Goal: Answer question/provide support

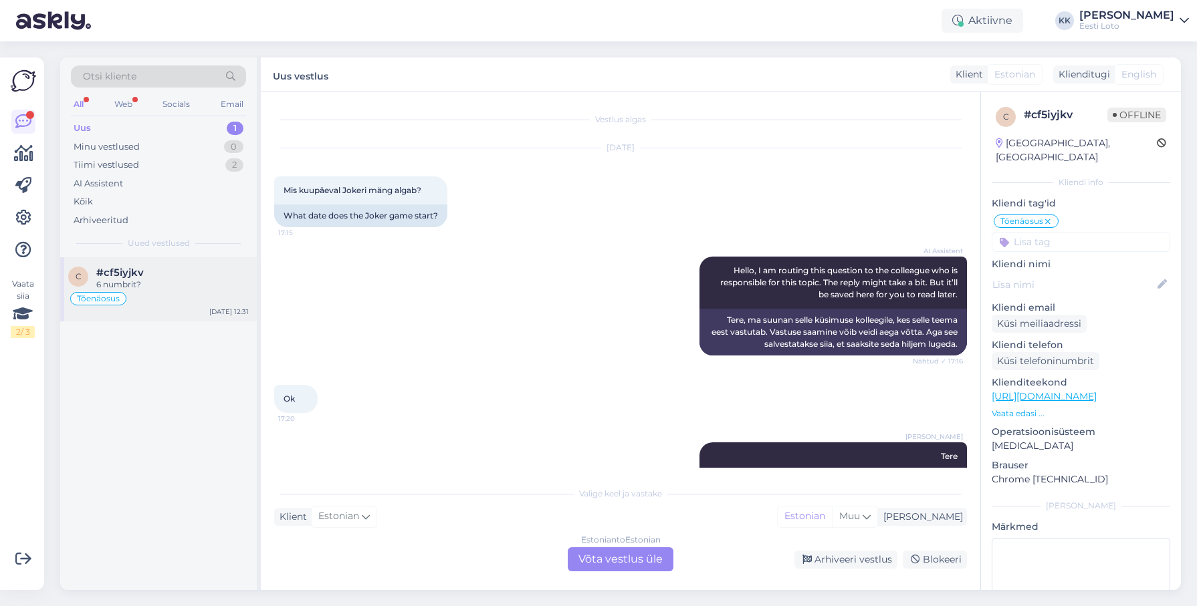
scroll to position [899, 0]
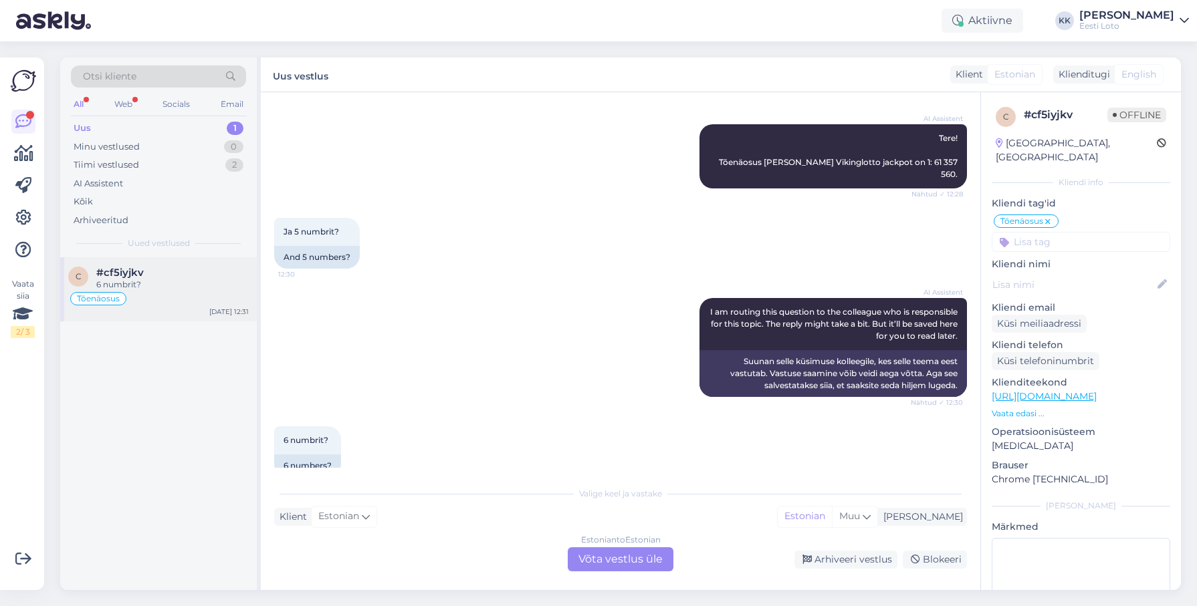
click at [175, 274] on div "#cf5iyjkv" at bounding box center [172, 273] width 152 height 12
click at [122, 126] on div "Uus 1" at bounding box center [158, 128] width 175 height 19
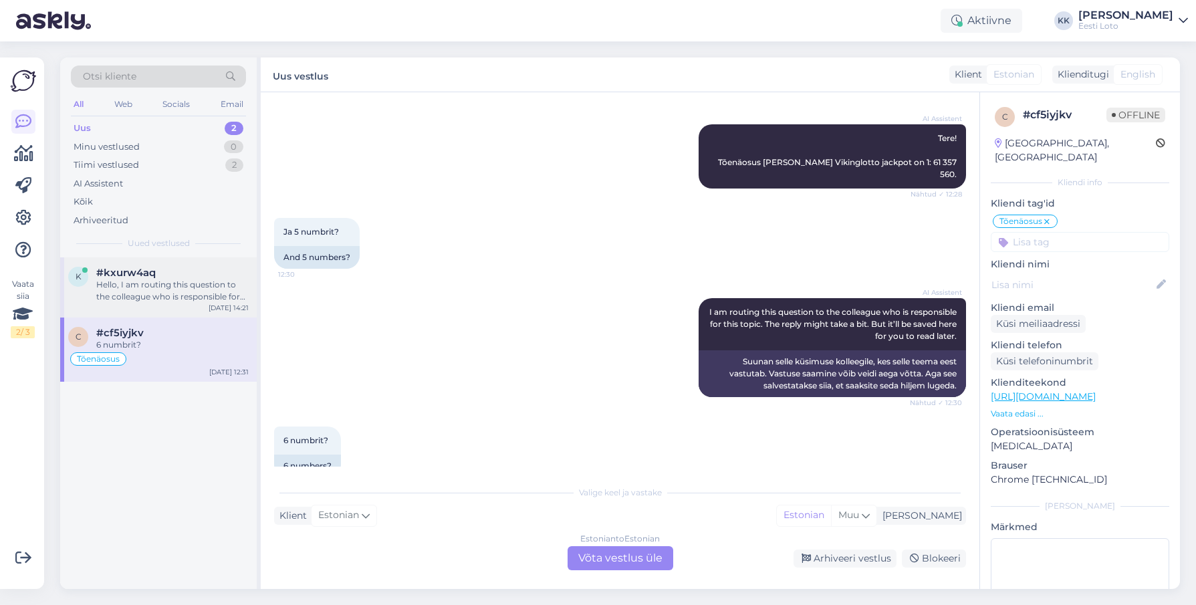
click at [191, 285] on div "Hello, I am routing this question to the colleague who is responsible for this …" at bounding box center [172, 291] width 152 height 24
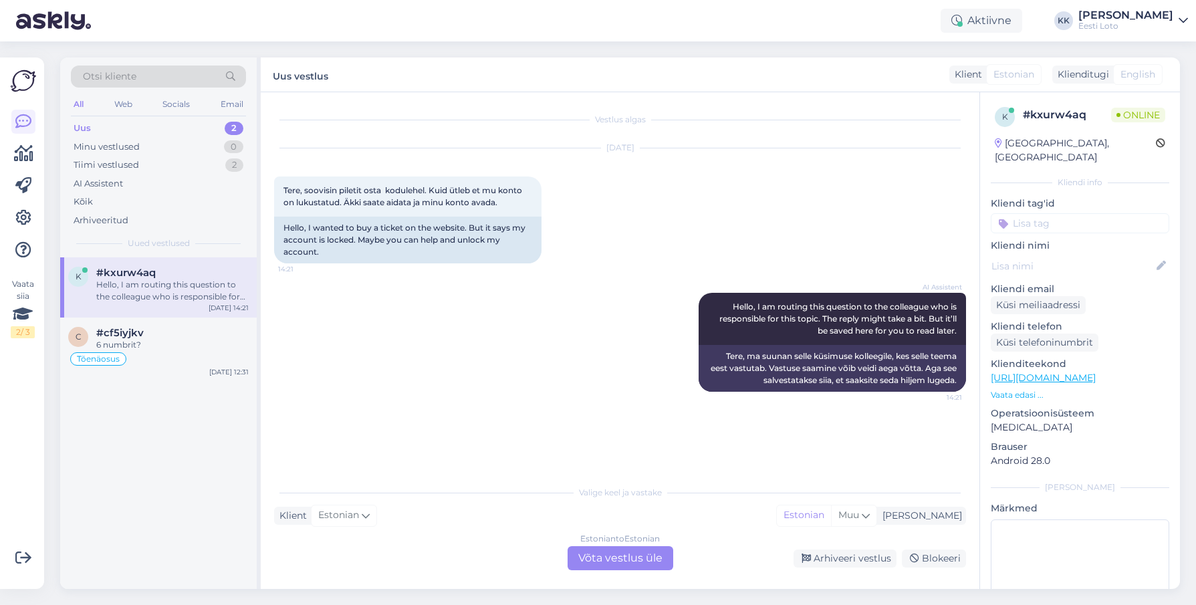
click at [633, 563] on div "Estonian to Estonian Võta vestlus üle" at bounding box center [621, 558] width 106 height 24
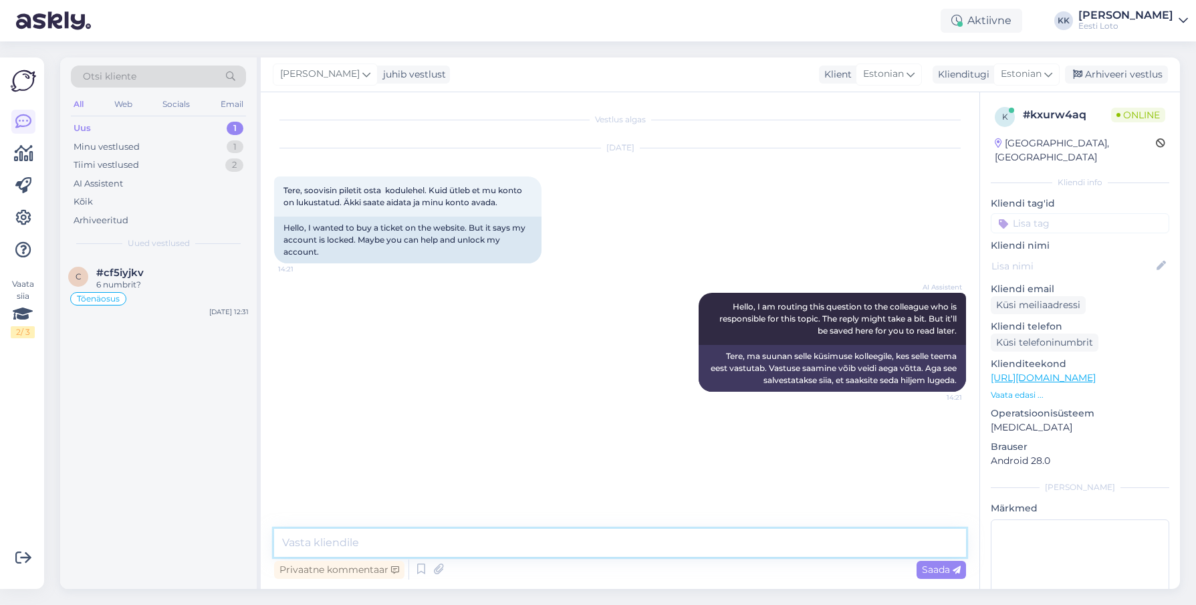
click at [636, 536] on textarea at bounding box center [620, 543] width 692 height 28
drag, startPoint x: 441, startPoint y: 543, endPoint x: 448, endPoint y: 541, distance: 7.6
click at [441, 543] on textarea "Tere. Kontrollimiseks teatage enda isikukood" at bounding box center [620, 543] width 692 height 28
click at [596, 544] on textarea "Tere. Kontrollimiseks teatage palun enda isikukood" at bounding box center [620, 543] width 692 height 28
type textarea "Tere. Kontrollimiseks teatage palun enda isikukood."
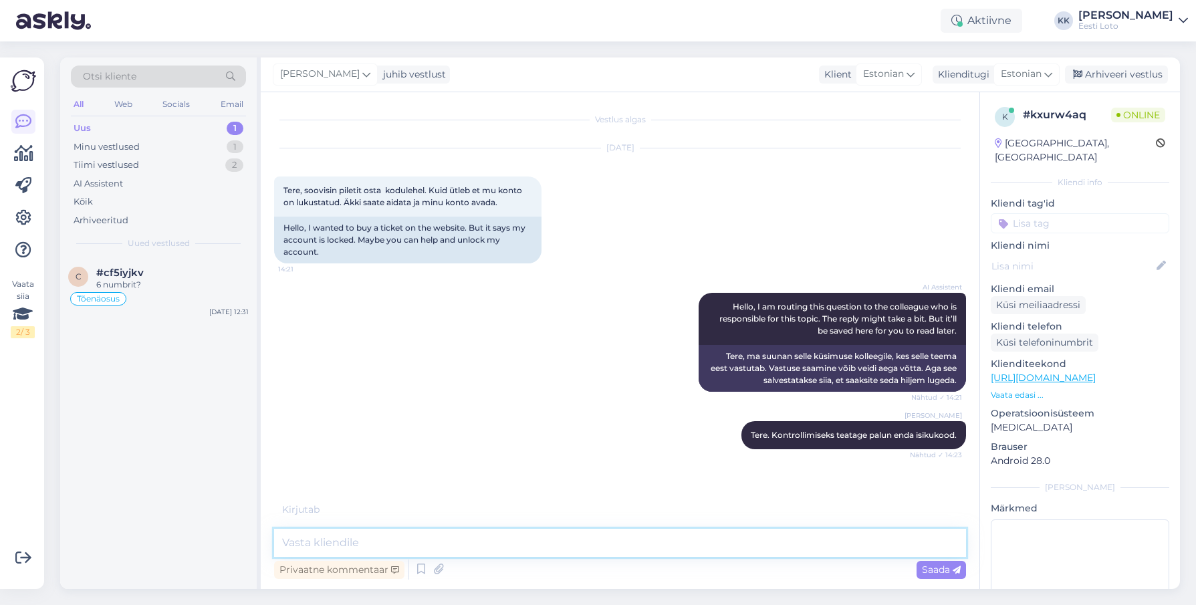
scroll to position [5, 0]
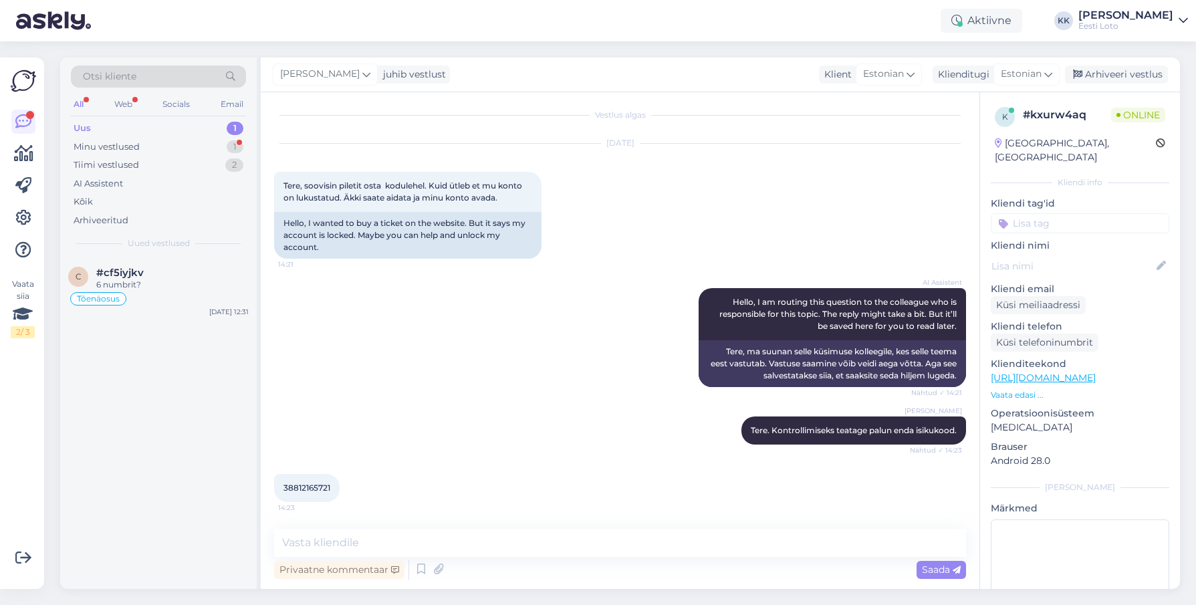
click at [304, 487] on span "38812165721" at bounding box center [306, 488] width 47 height 10
copy span "38812165721"
click at [553, 443] on div "[PERSON_NAME] Tere. Kontrollimiseks teatage palun enda isikukood. Nähtud ✓ 14:23" at bounding box center [620, 430] width 692 height 57
click at [168, 140] on div "Minu vestlused 1" at bounding box center [158, 147] width 175 height 19
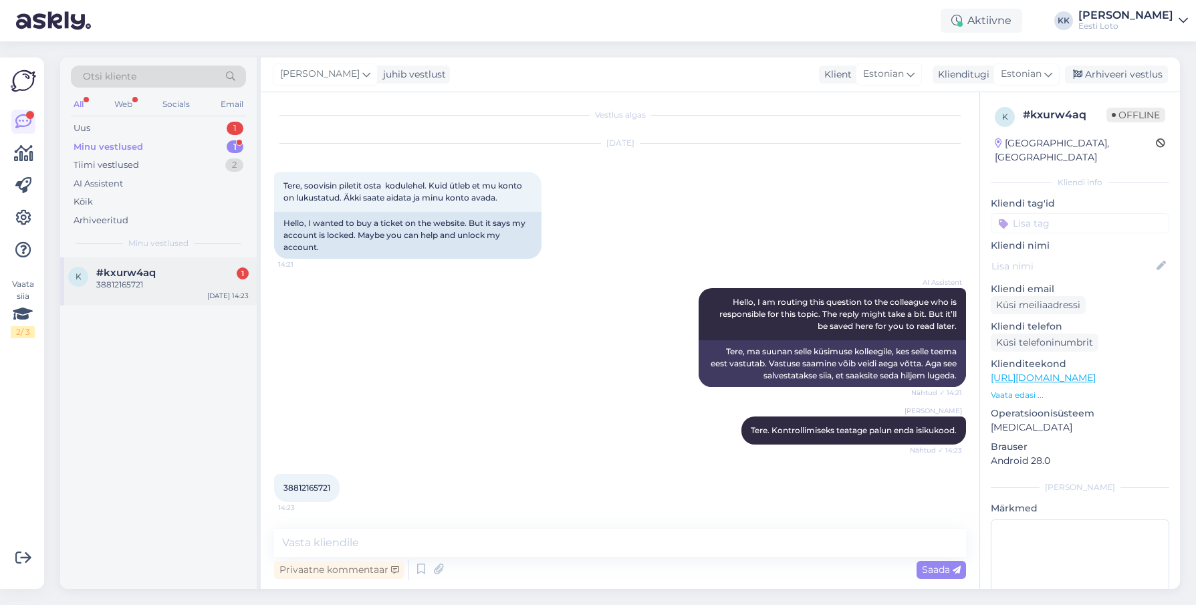
click at [159, 277] on div "#kxurw4aq 1" at bounding box center [172, 273] width 152 height 12
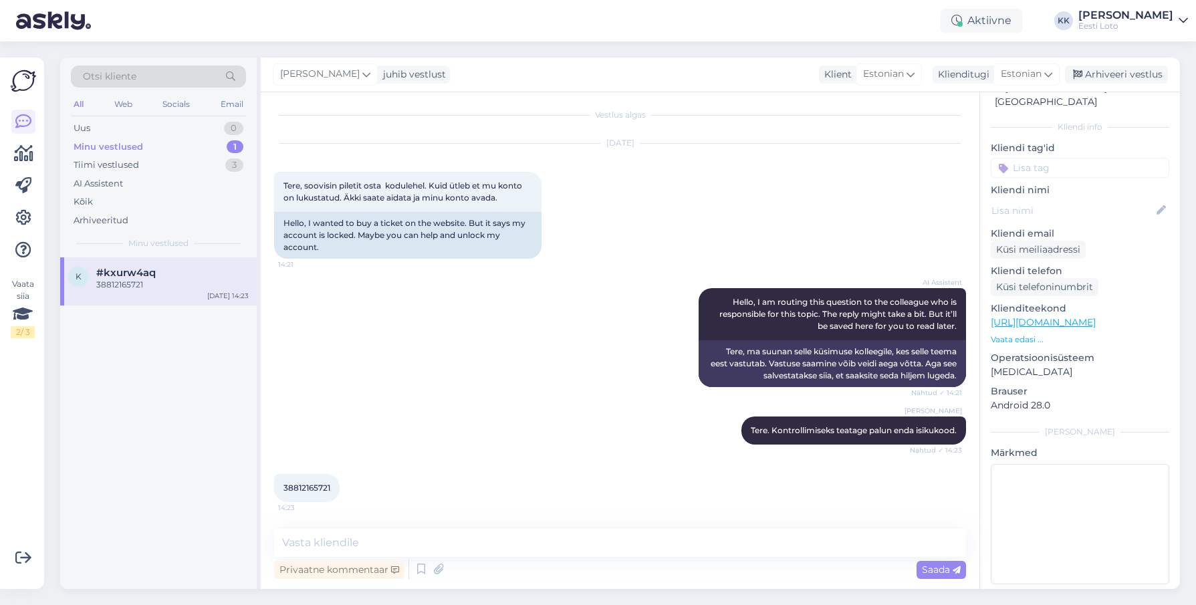
click at [1056, 158] on input at bounding box center [1080, 168] width 178 height 20
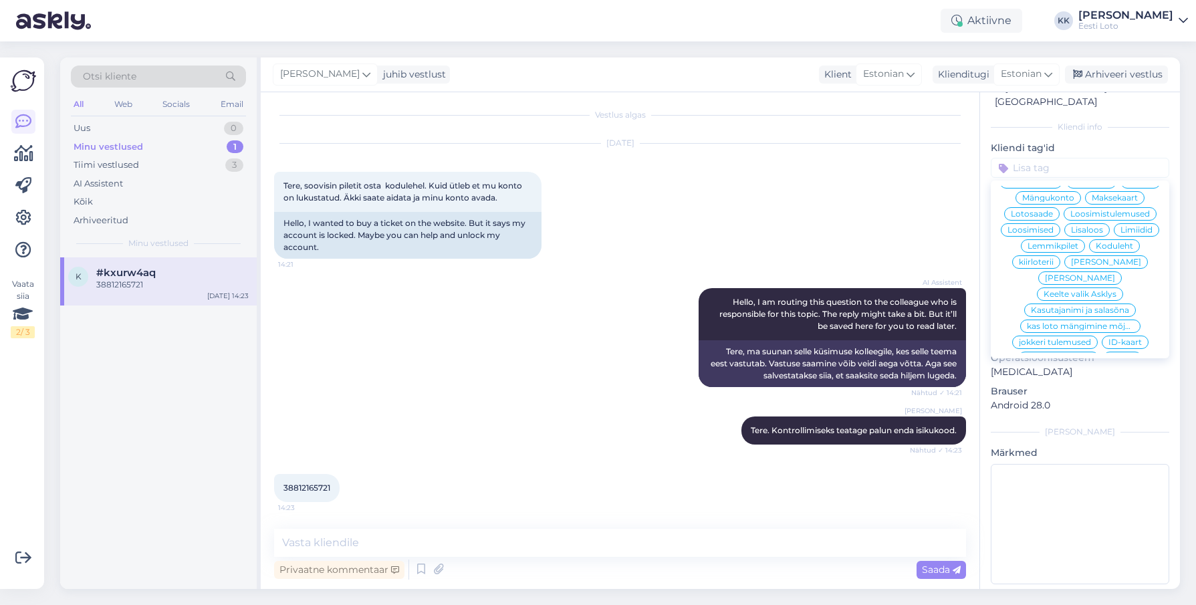
scroll to position [332, 0]
click at [1056, 205] on span "Mängukonto" at bounding box center [1048, 209] width 52 height 8
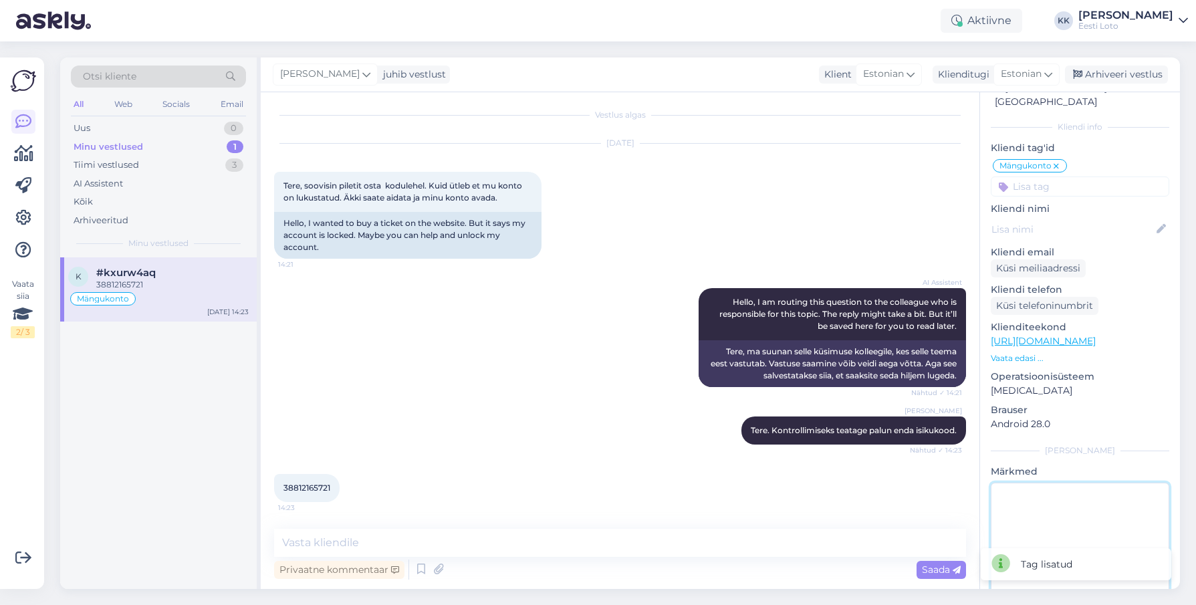
click at [1074, 515] on textarea at bounding box center [1080, 543] width 178 height 120
type textarea "suh"
type textarea "e"
type textarea "suheldud"
type textarea "t"
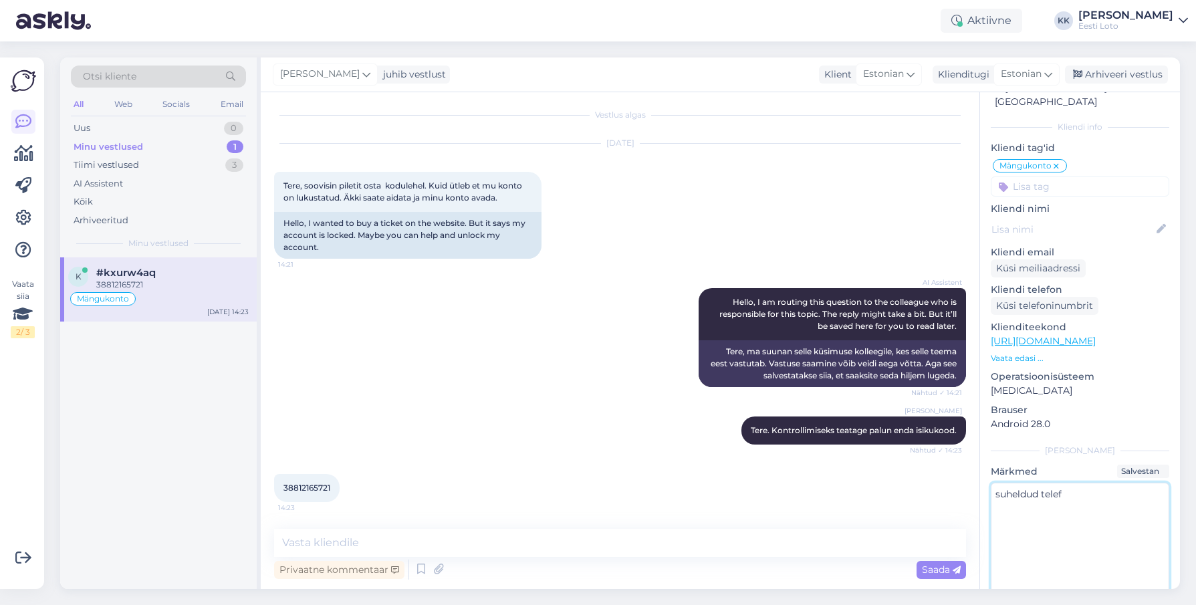
type textarea "suheldud telefi"
type textarea "suheldud telefoni teel"
click at [1120, 72] on div "Arhiveeri vestlus" at bounding box center [1116, 75] width 103 height 18
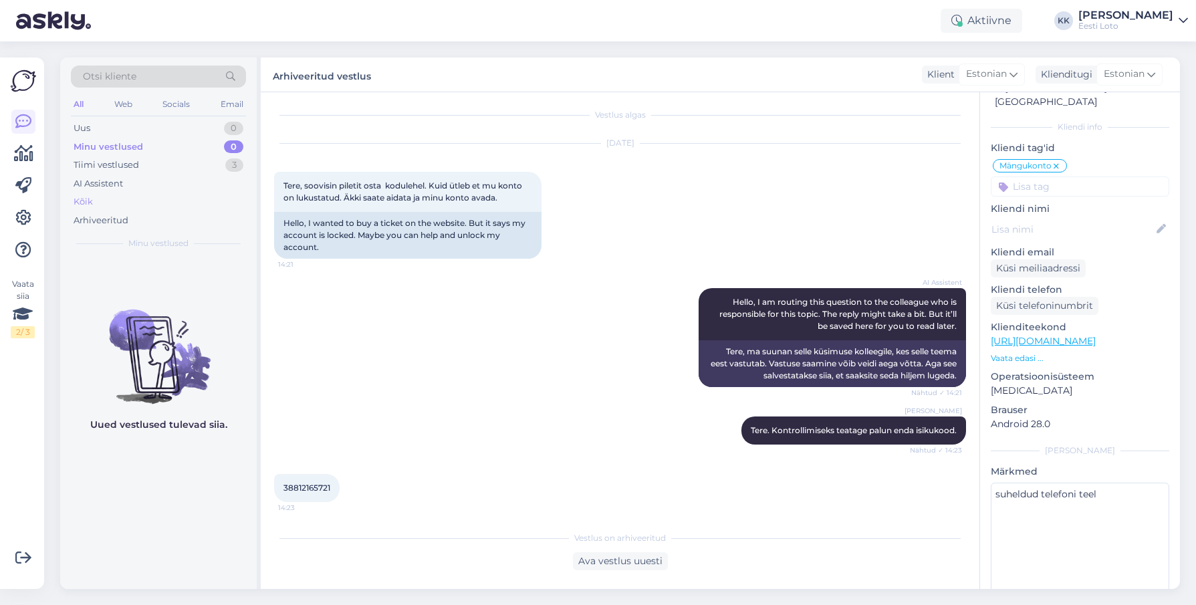
click at [107, 205] on div "Kõik" at bounding box center [158, 202] width 175 height 19
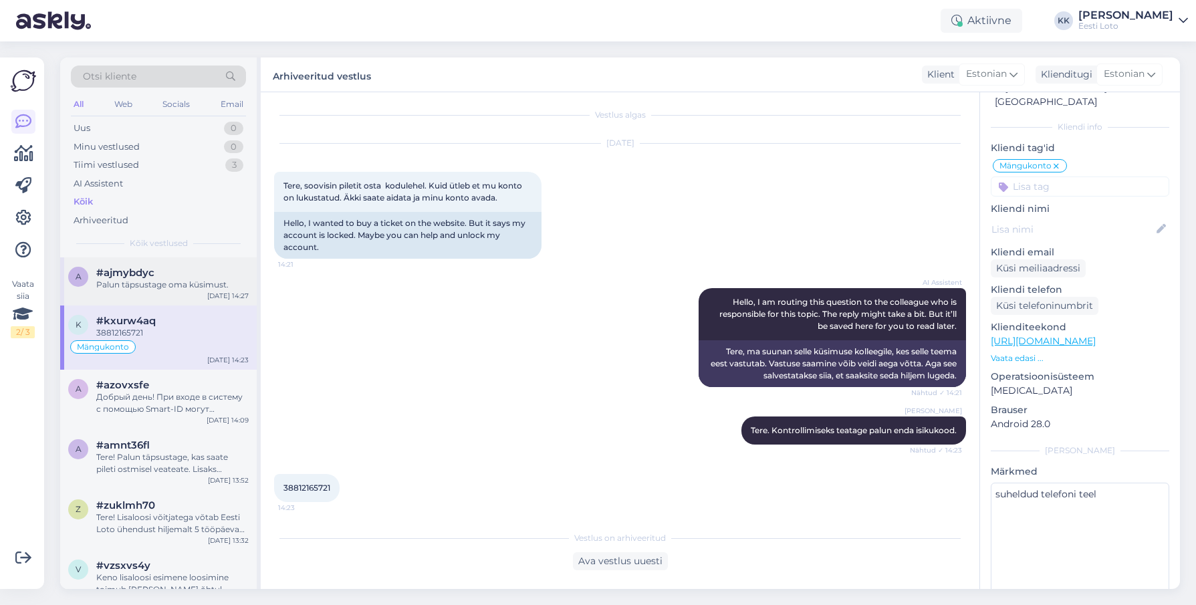
click at [172, 287] on div "Palun täpsustage oma küsimust." at bounding box center [172, 285] width 152 height 12
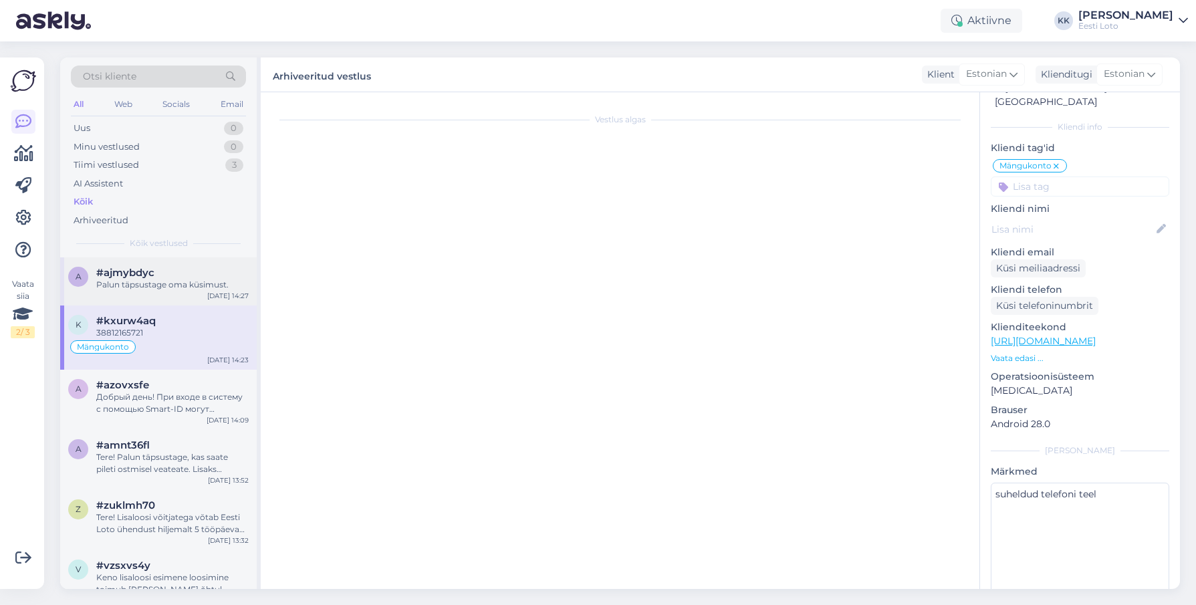
scroll to position [0, 0]
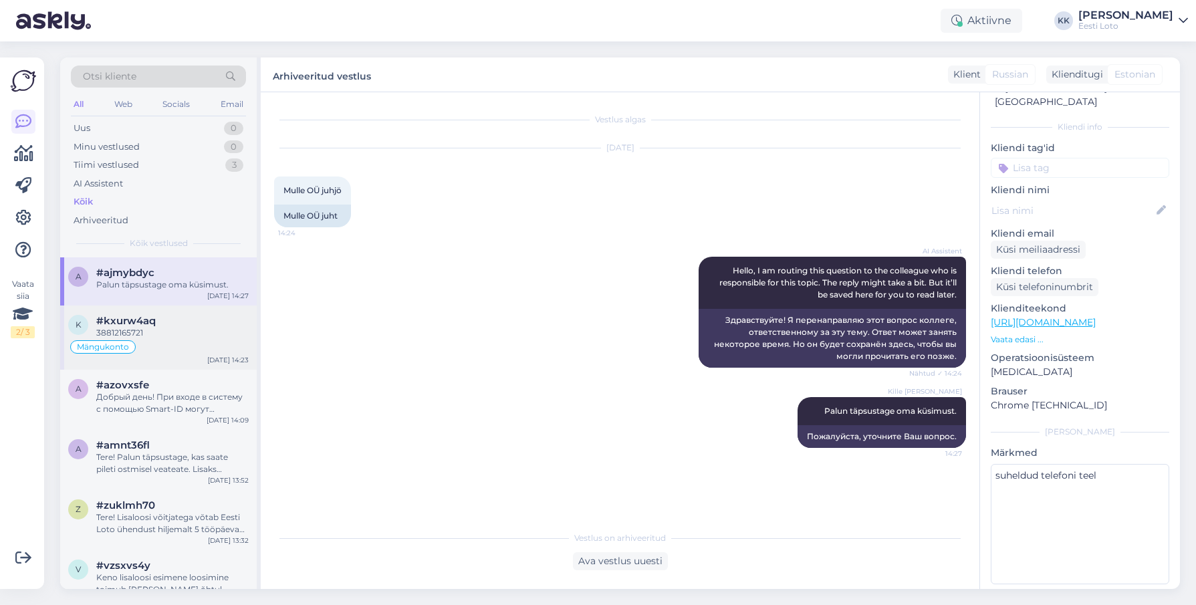
click at [172, 337] on div "38812165721" at bounding box center [172, 333] width 152 height 12
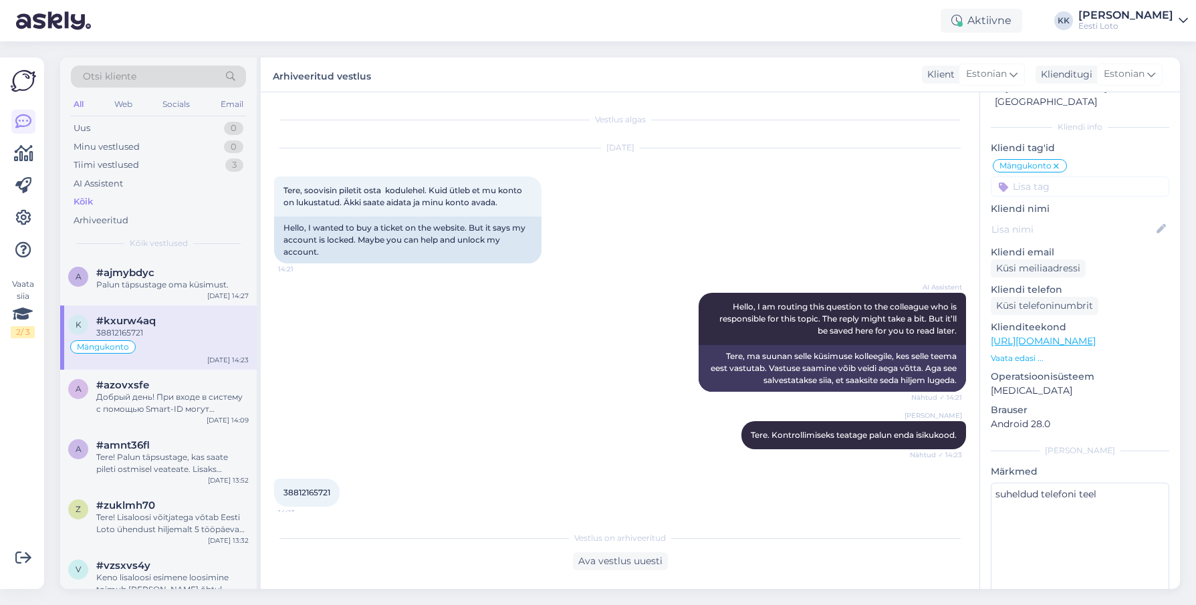
scroll to position [9, 0]
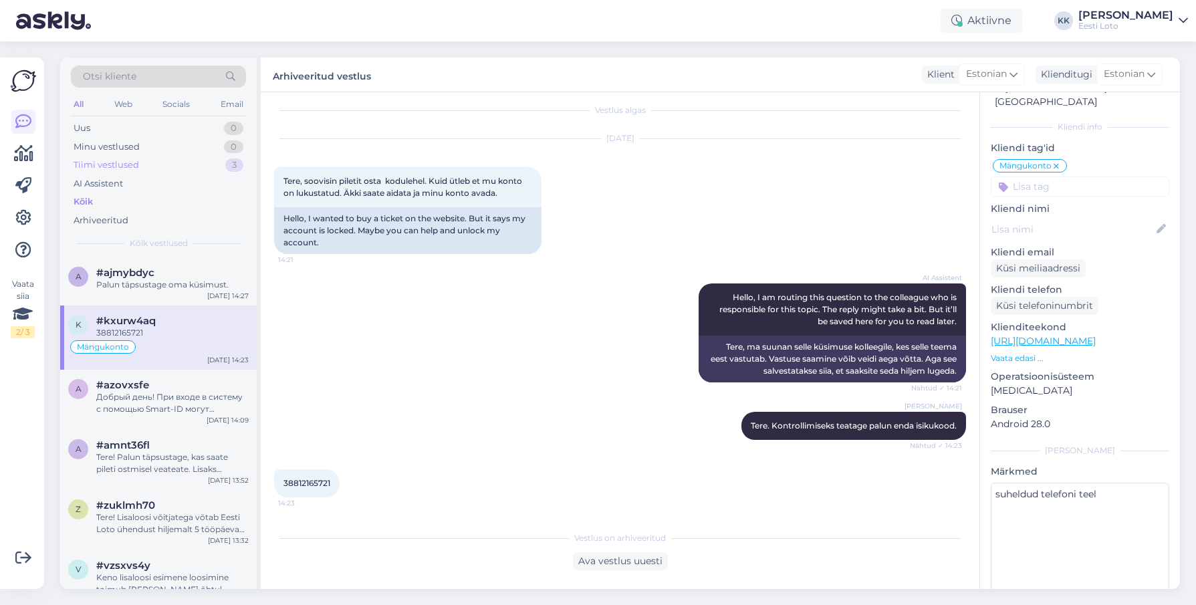
click at [144, 166] on div "Tiimi vestlused 3" at bounding box center [158, 165] width 175 height 19
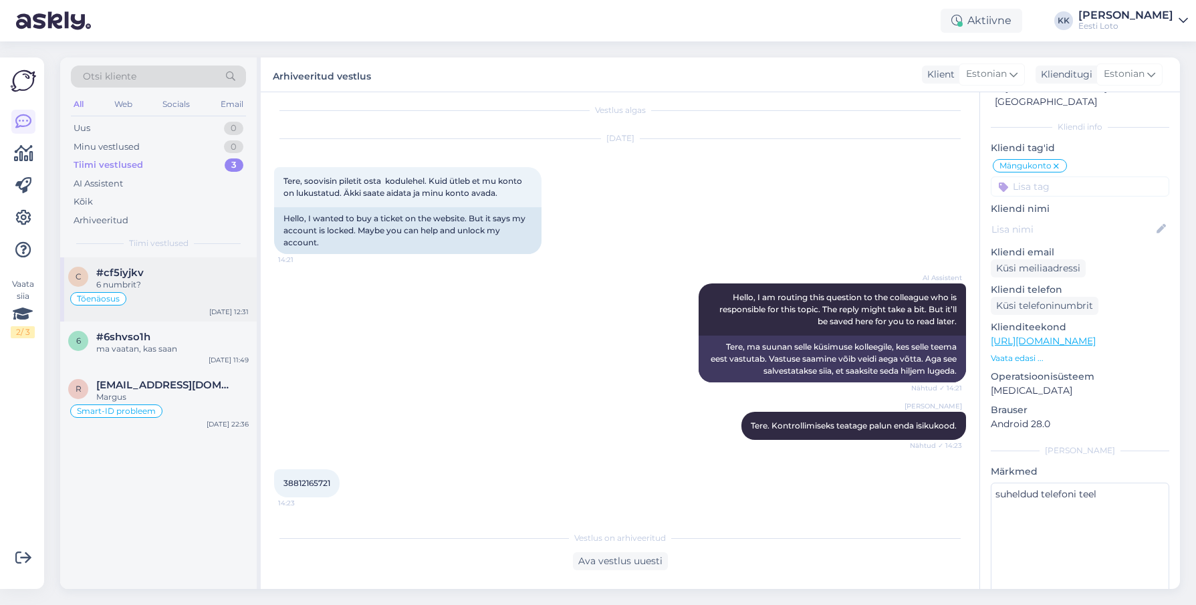
click at [189, 283] on div "6 numbrit?" at bounding box center [172, 285] width 152 height 12
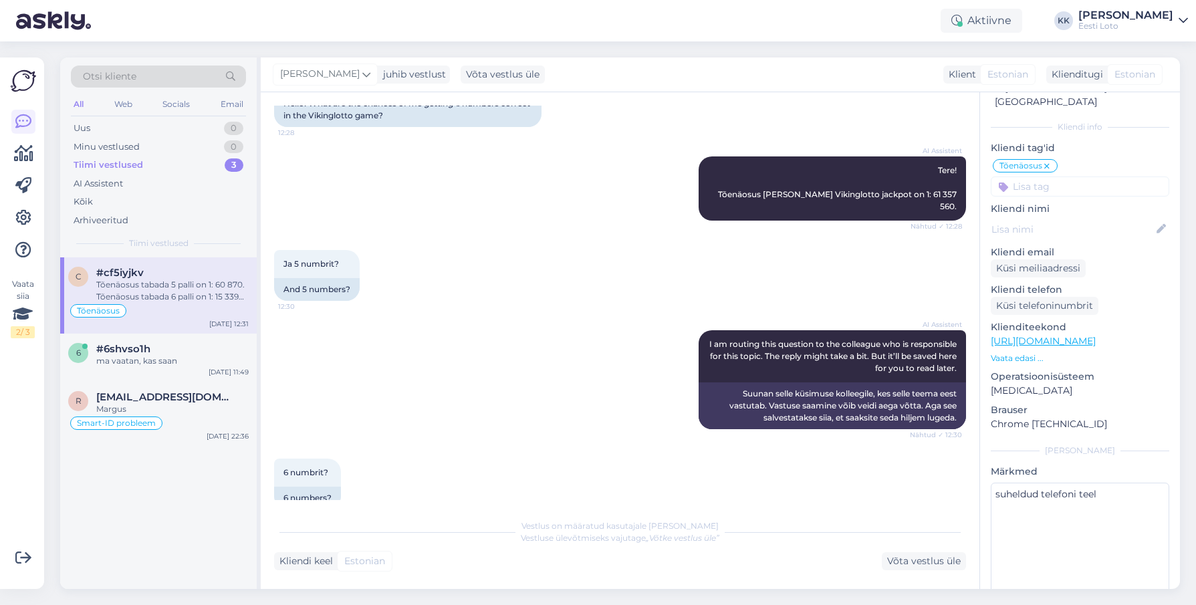
scroll to position [936, 0]
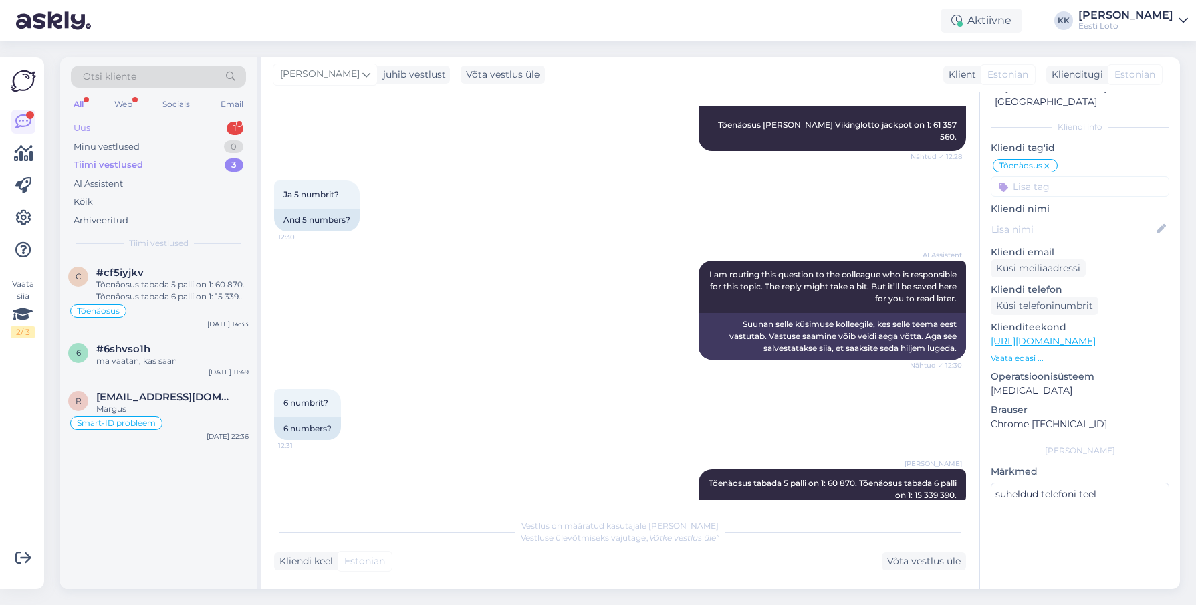
click at [114, 130] on div "Uus 1" at bounding box center [158, 128] width 175 height 19
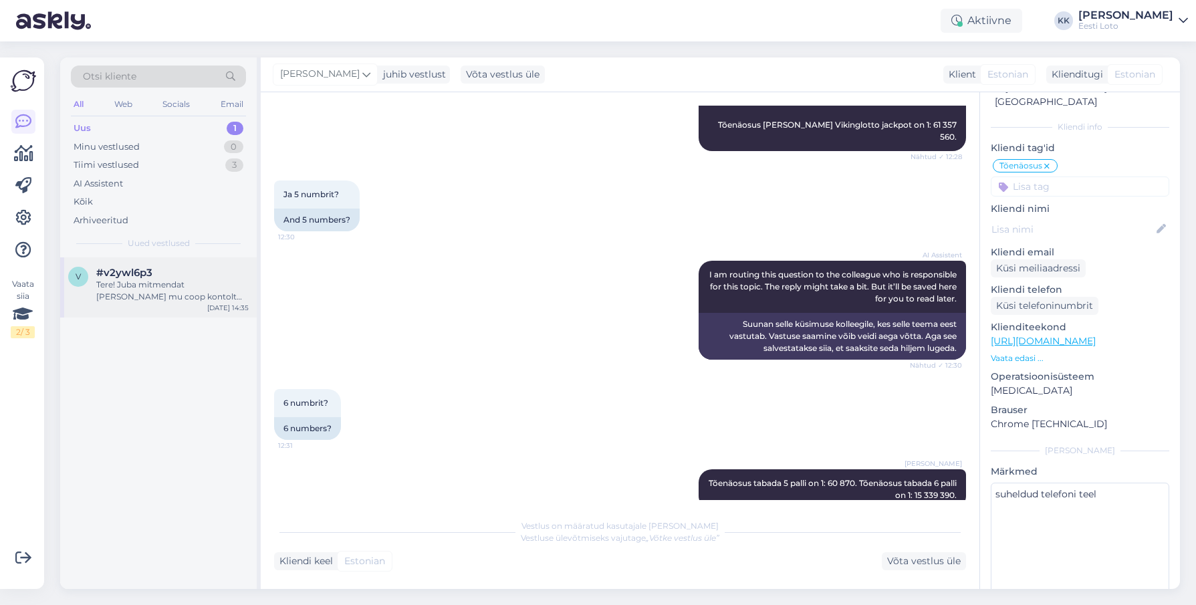
click at [158, 293] on div "Tere! Juba mitmendat [PERSON_NAME] mu coop kontolt topelt raha. Kandsin 5 eurot…" at bounding box center [172, 291] width 152 height 24
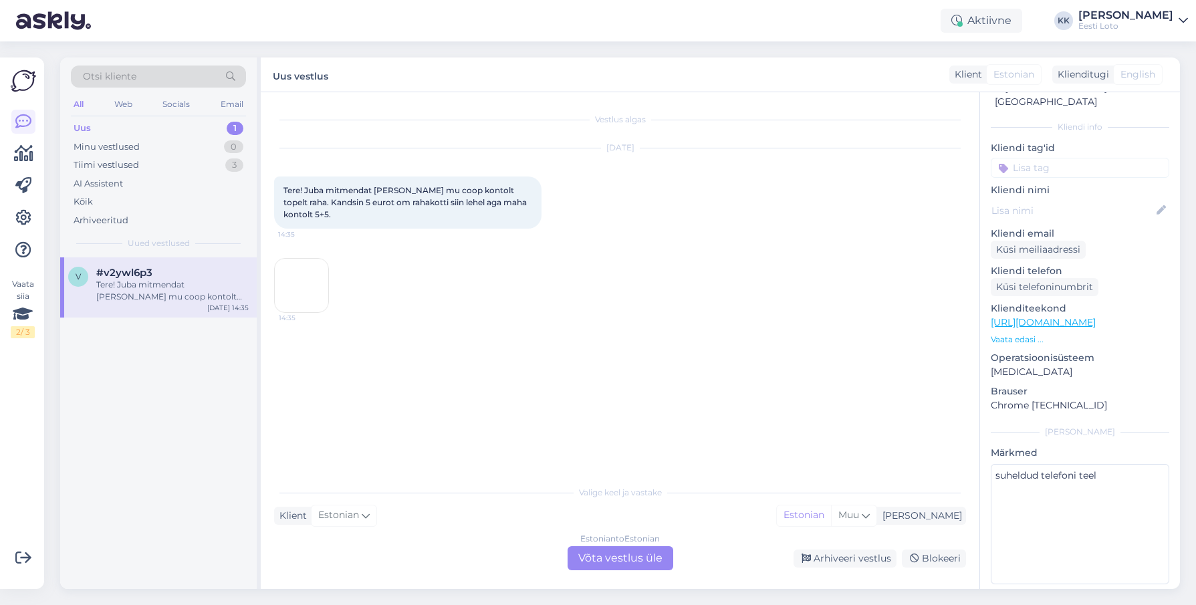
scroll to position [0, 0]
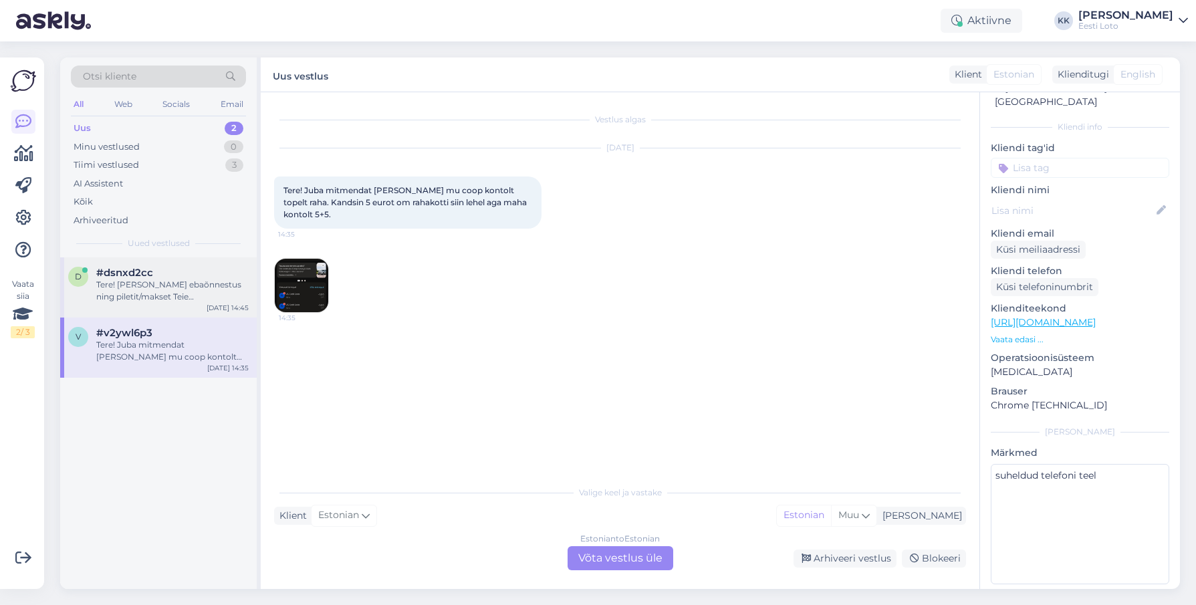
click at [188, 301] on div "Tere! [PERSON_NAME] ebaõnnestus ning piletit/makset Teie mängukontole ei ilmunu…" at bounding box center [172, 291] width 152 height 24
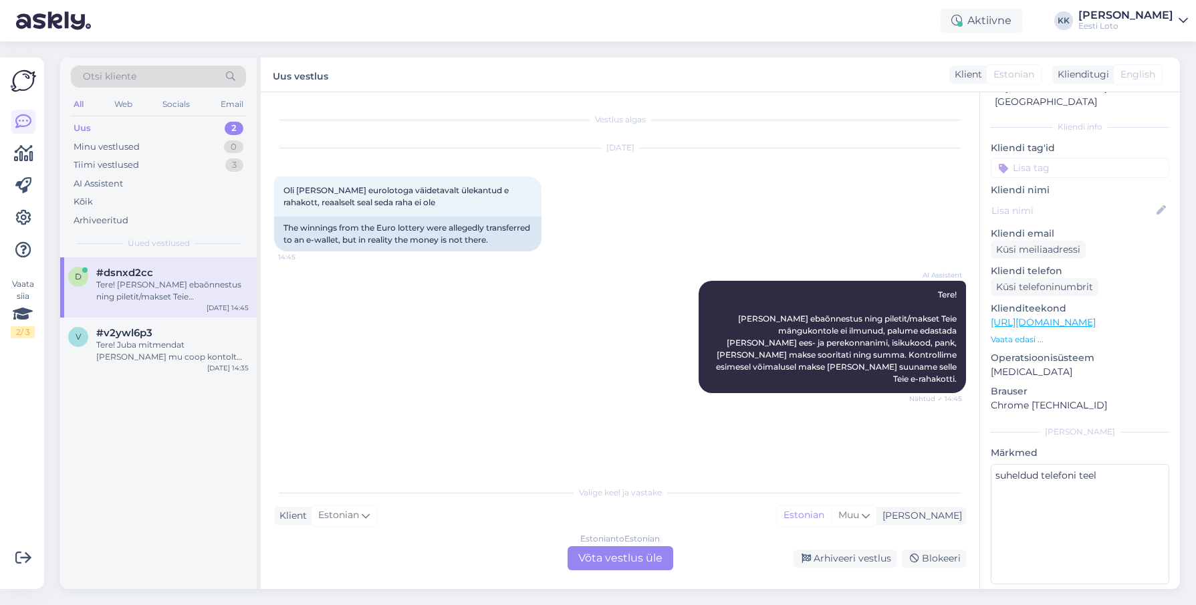
click at [630, 560] on div "Estonian to Estonian Võta vestlus üle" at bounding box center [621, 558] width 106 height 24
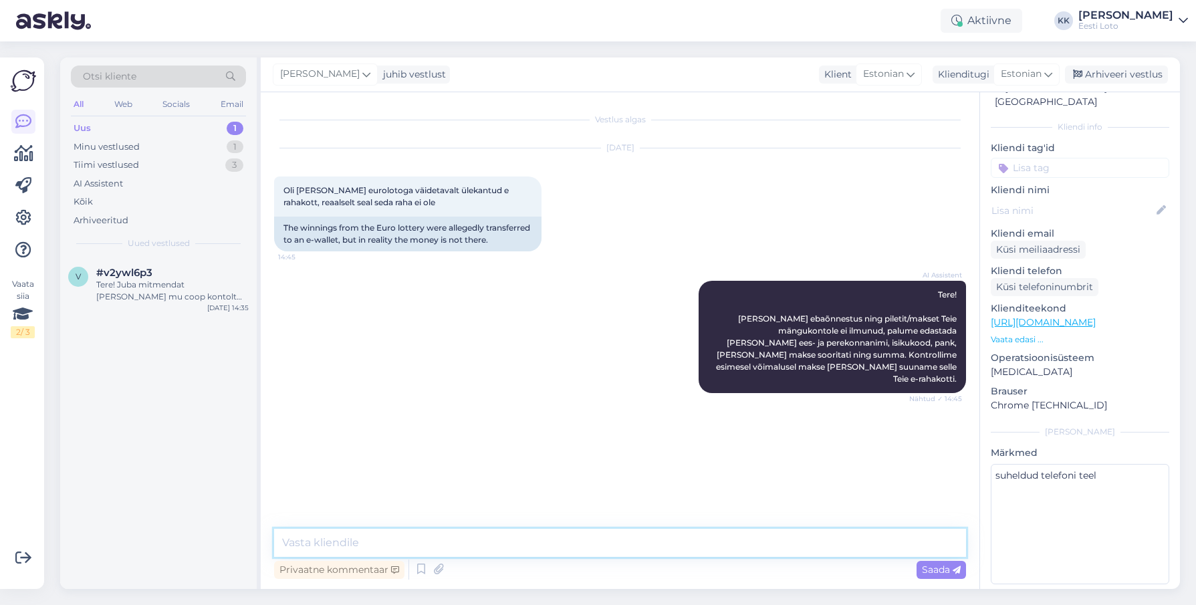
drag, startPoint x: 602, startPoint y: 535, endPoint x: 630, endPoint y: 529, distance: 28.9
click at [602, 535] on textarea at bounding box center [620, 543] width 692 height 28
type textarea "Tere. Kontrollimiseks teatage palun enda isikukood."
click at [931, 571] on span "Saada" at bounding box center [941, 570] width 39 height 12
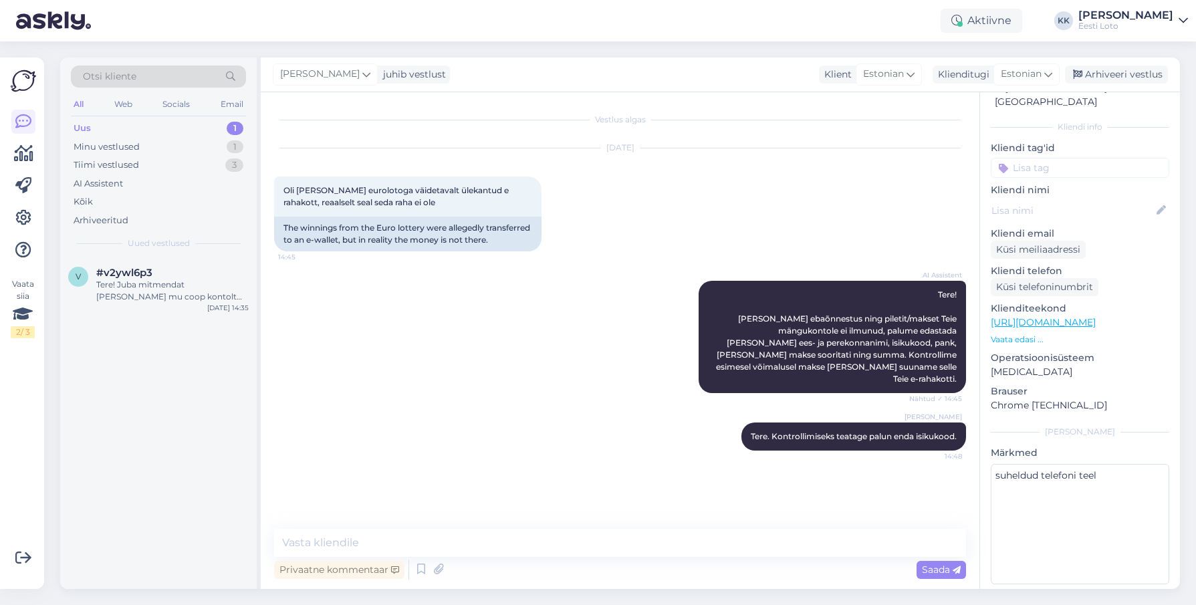
click at [1064, 158] on input at bounding box center [1080, 168] width 178 height 20
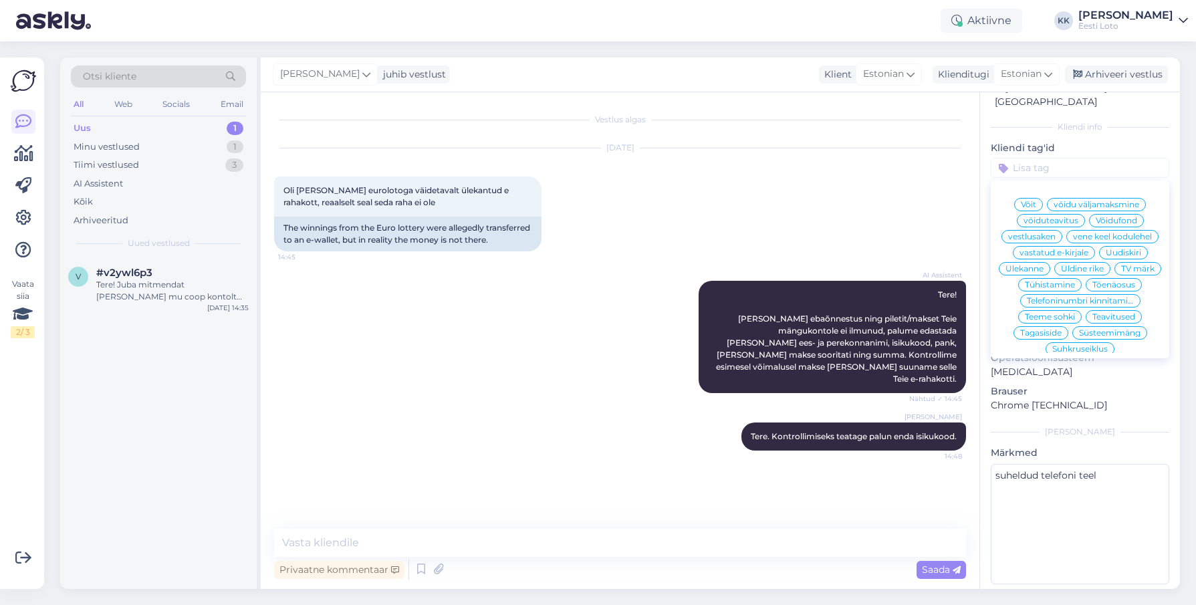
click at [1034, 201] on span "Võit" at bounding box center [1028, 205] width 15 height 8
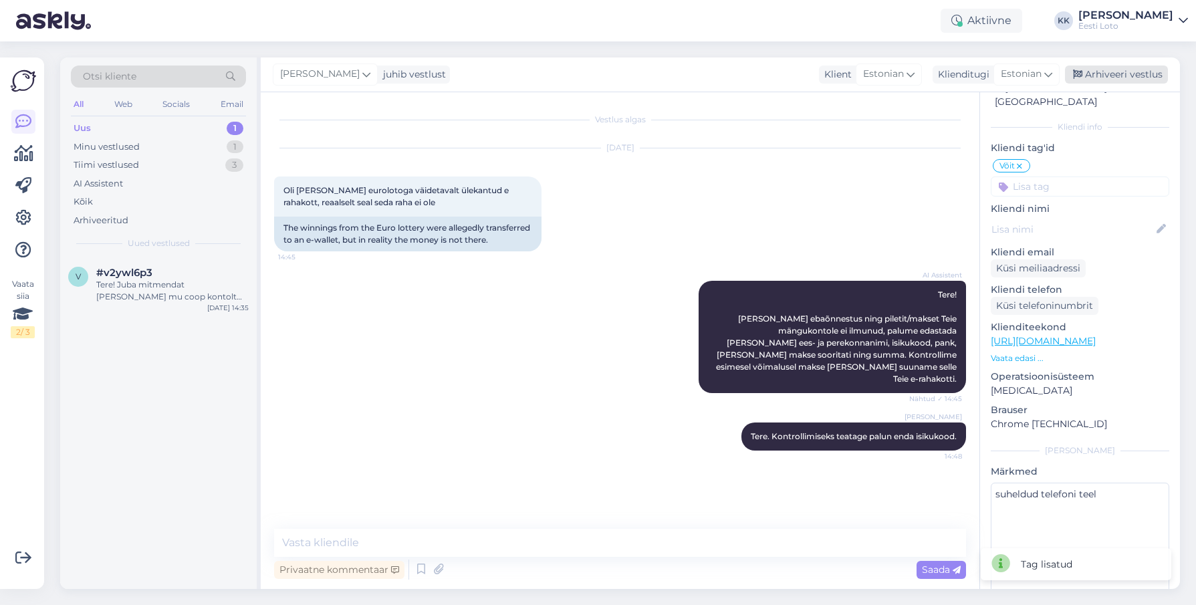
click at [1130, 73] on div "Arhiveeri vestlus" at bounding box center [1116, 75] width 103 height 18
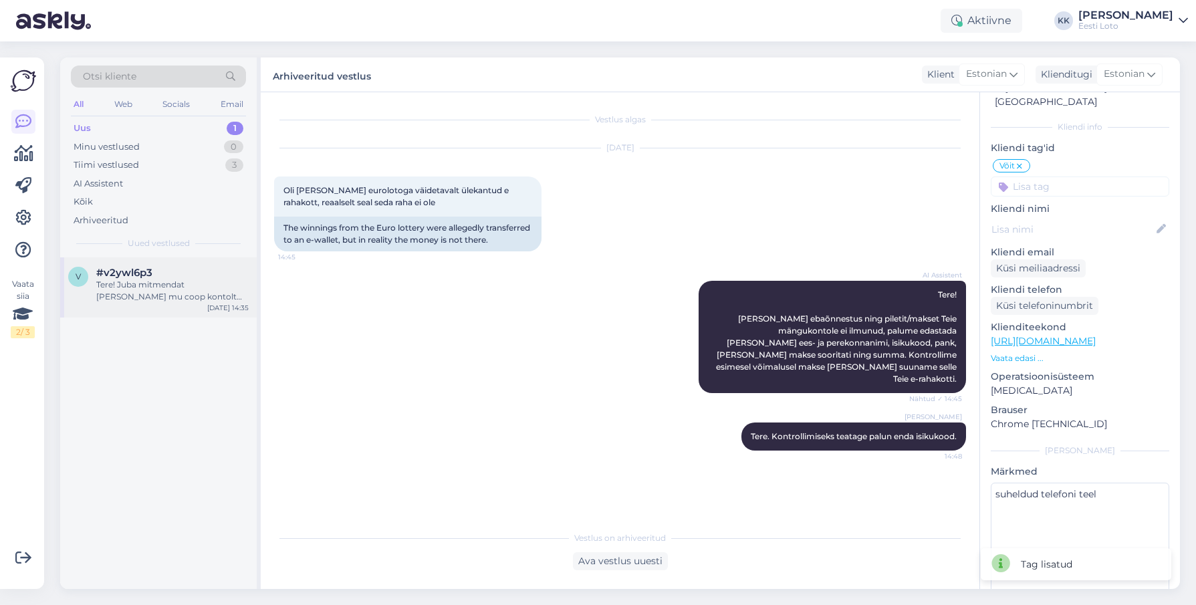
click at [168, 287] on div "Tere! Juba mitmendat [PERSON_NAME] mu coop kontolt topelt raha. Kandsin 5 eurot…" at bounding box center [172, 291] width 152 height 24
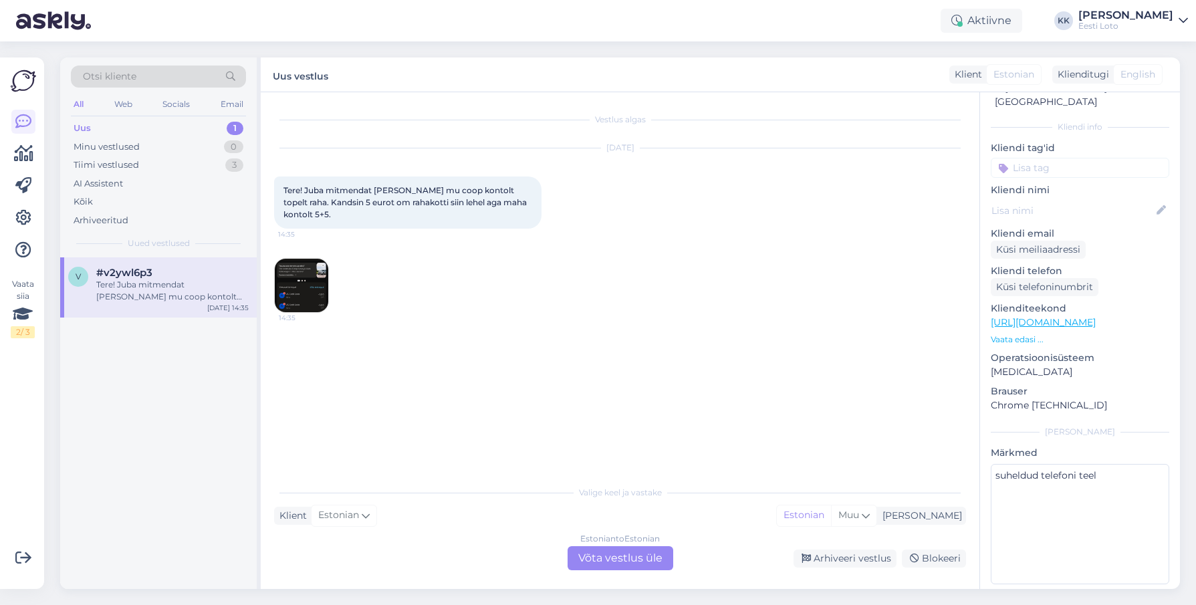
click at [307, 287] on img at bounding box center [301, 285] width 53 height 53
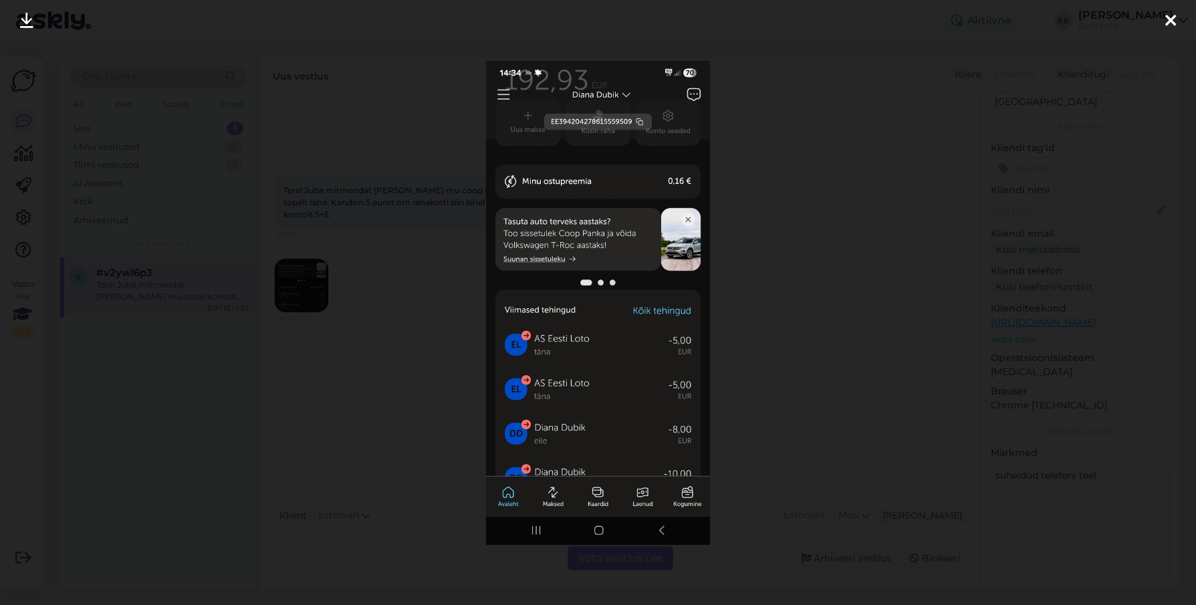
click at [1170, 19] on icon at bounding box center [1170, 21] width 11 height 17
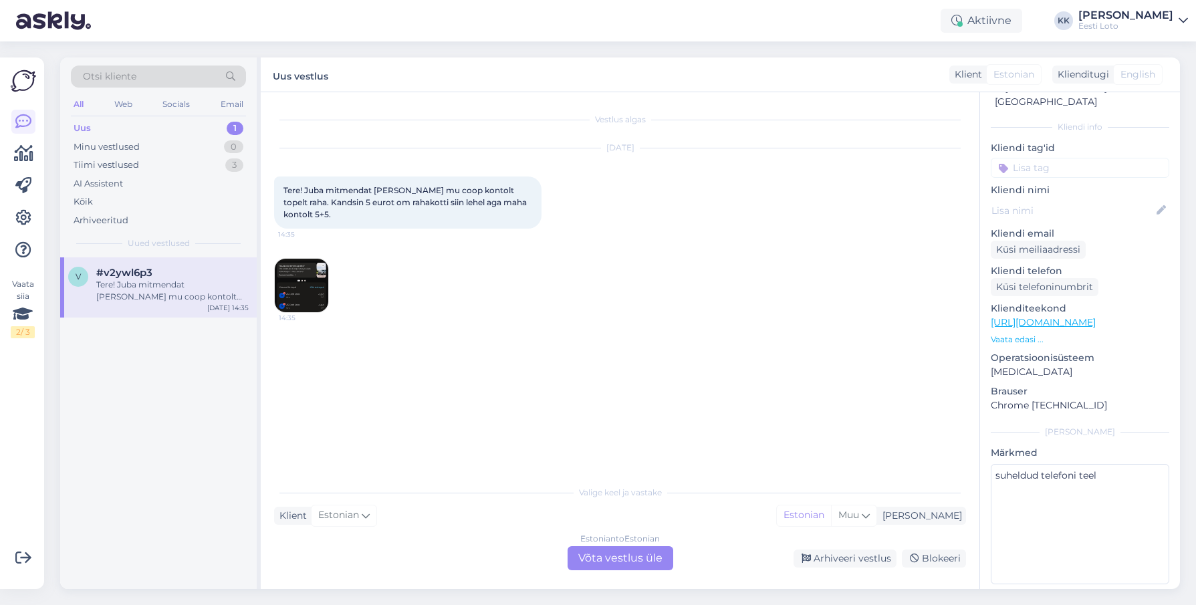
click at [316, 282] on img at bounding box center [301, 285] width 53 height 53
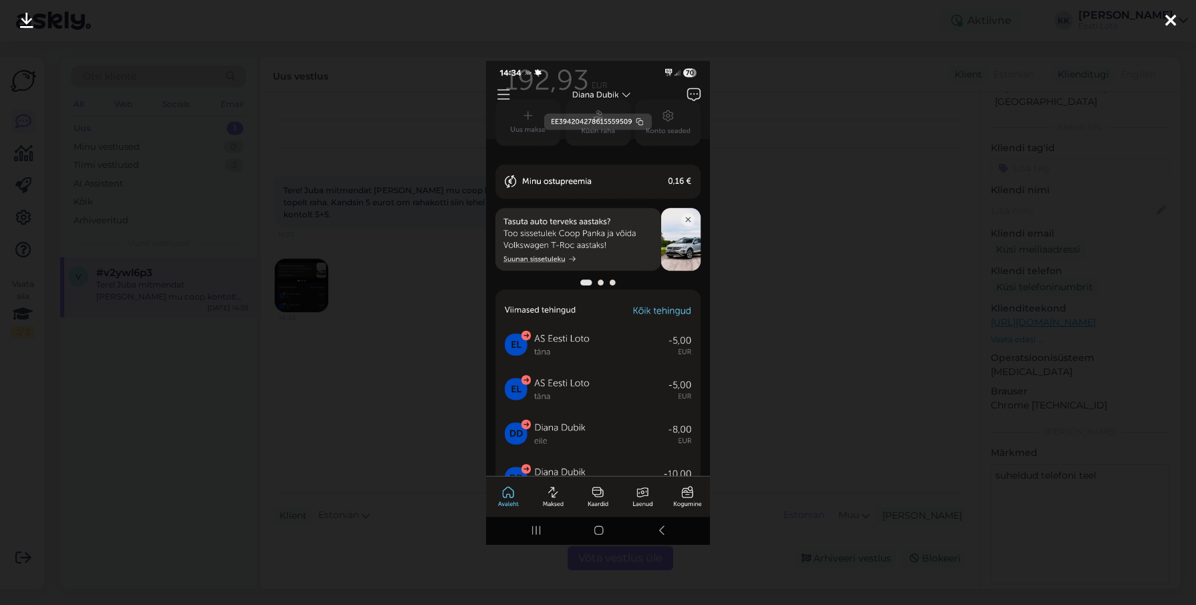
click at [1165, 18] on div at bounding box center [1170, 21] width 27 height 42
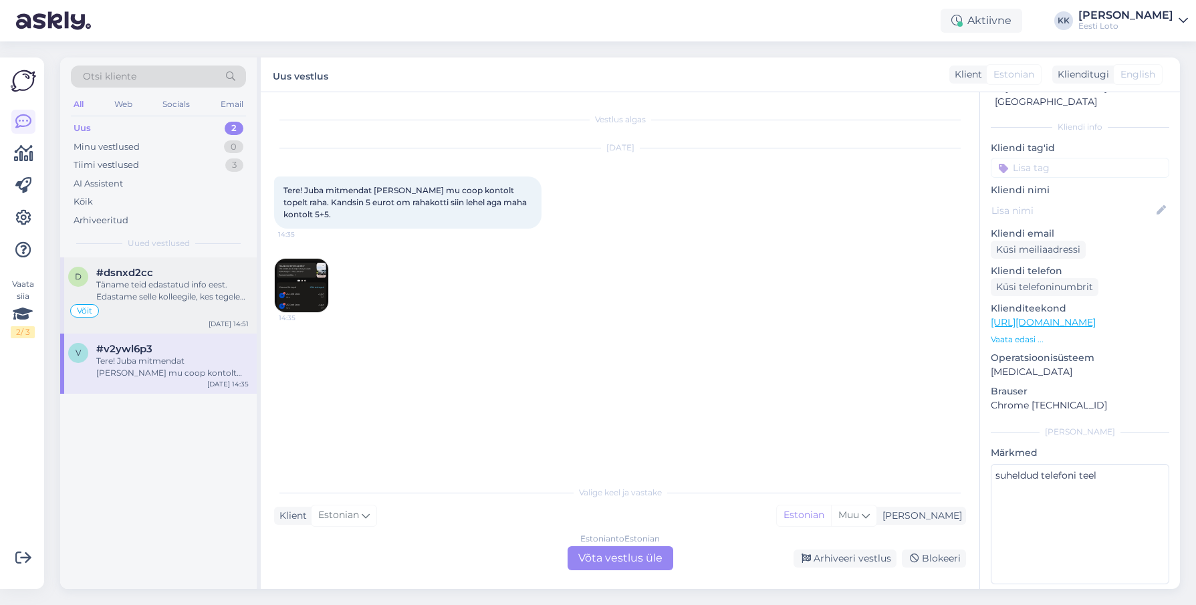
click at [160, 292] on div "Täname teid edastatud info eest. Edastame selle kolleegile, kes tegeleb teie ju…" at bounding box center [172, 291] width 152 height 24
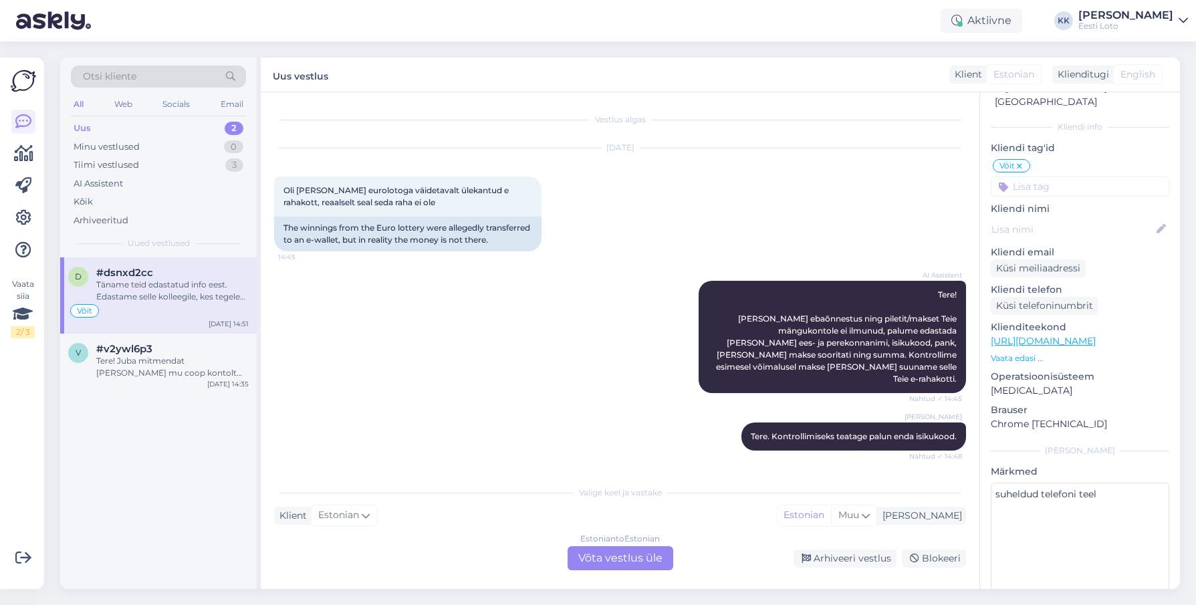
scroll to position [148, 0]
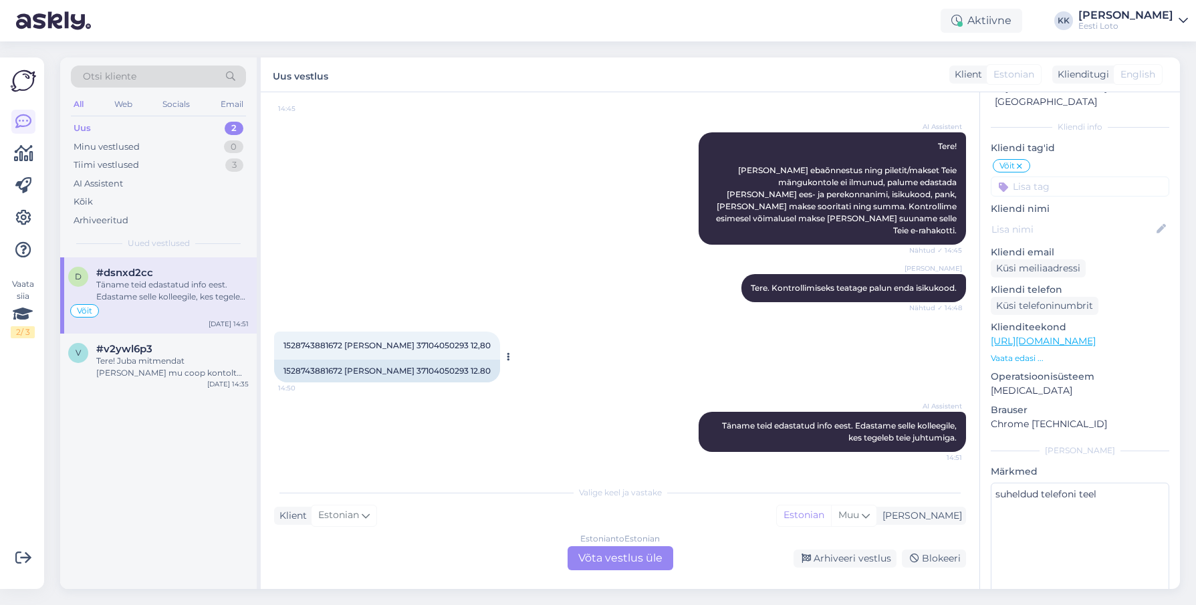
click at [365, 346] on span "1528743881672 [PERSON_NAME] 37104050293 12,80" at bounding box center [386, 345] width 207 height 10
click at [300, 345] on span "1528743881672 [PERSON_NAME] 37104050293 12,80" at bounding box center [386, 345] width 207 height 10
copy span "1528743881672"
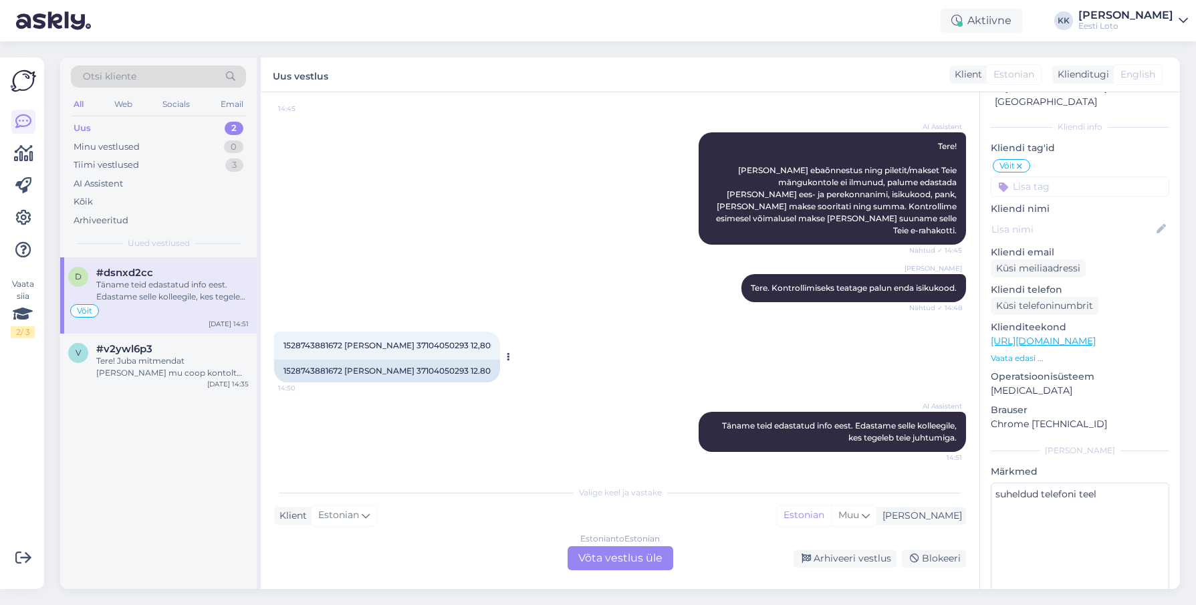
click at [415, 342] on span "1528743881672 [PERSON_NAME] 37104050293 12,80" at bounding box center [386, 345] width 207 height 10
copy span "37104050293"
click at [568, 370] on div "1528743881672 [PERSON_NAME] 37104050293 12,80 14:50 1528743881672 [PERSON_NAME]…" at bounding box center [620, 357] width 692 height 80
click at [602, 560] on div "Estonian to Estonian Võta vestlus üle" at bounding box center [621, 558] width 106 height 24
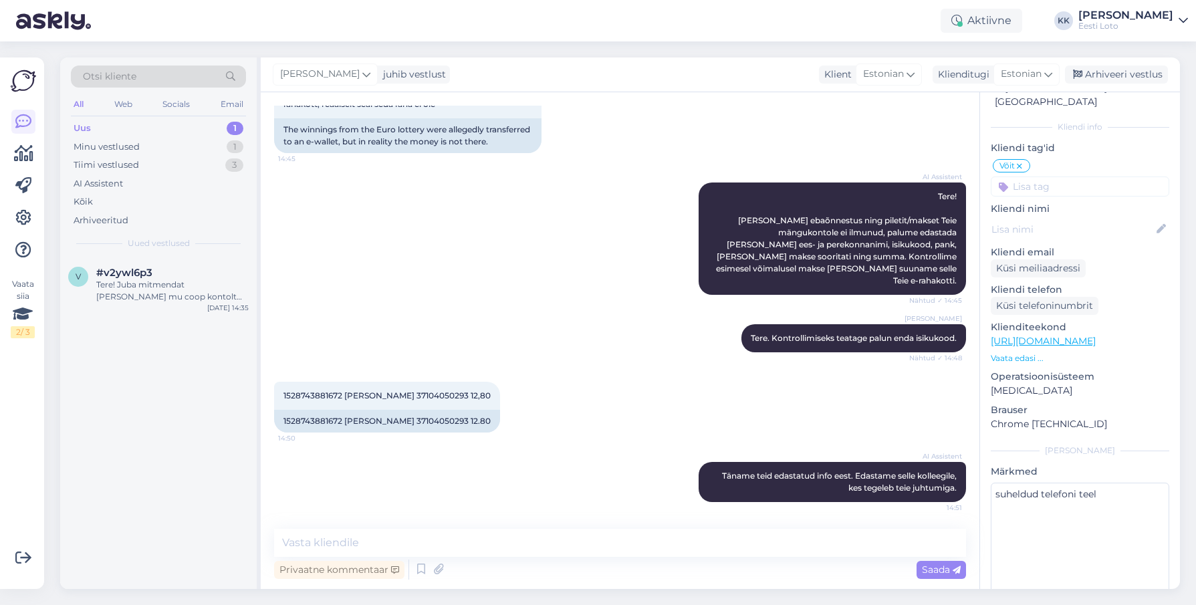
scroll to position [0, 0]
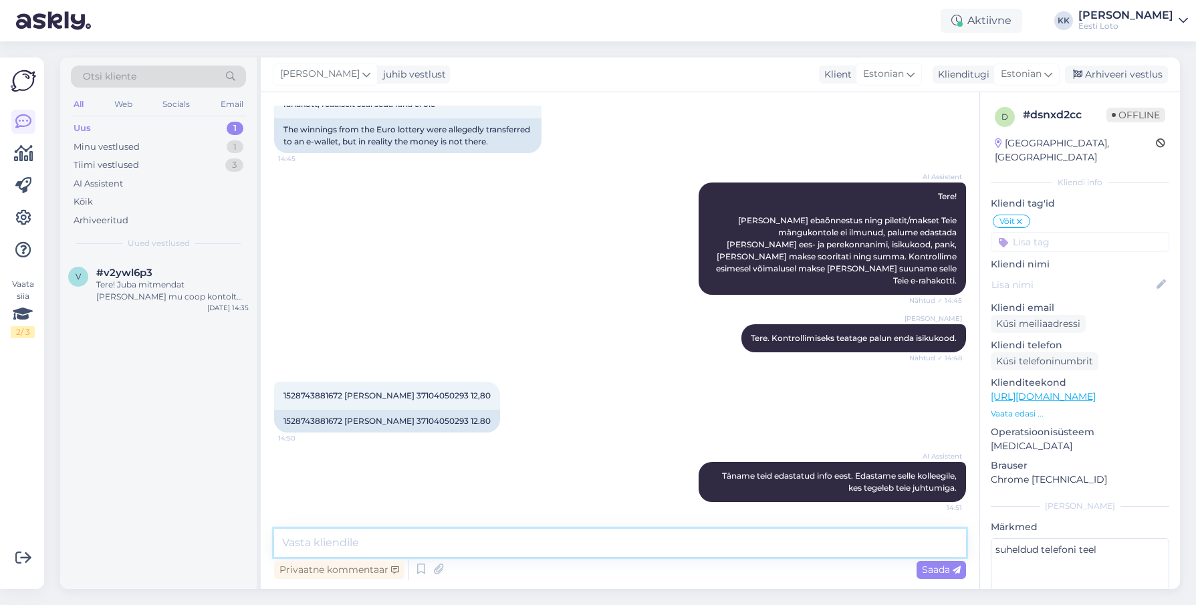
drag, startPoint x: 404, startPoint y: 544, endPoint x: 443, endPoint y: 530, distance: 41.0
click at [404, 544] on textarea at bounding box center [620, 543] width 692 height 28
click at [406, 393] on span "1528743881672 [PERSON_NAME] 37104050293 12,80" at bounding box center [386, 395] width 207 height 10
click at [581, 548] on textarea at bounding box center [620, 543] width 692 height 28
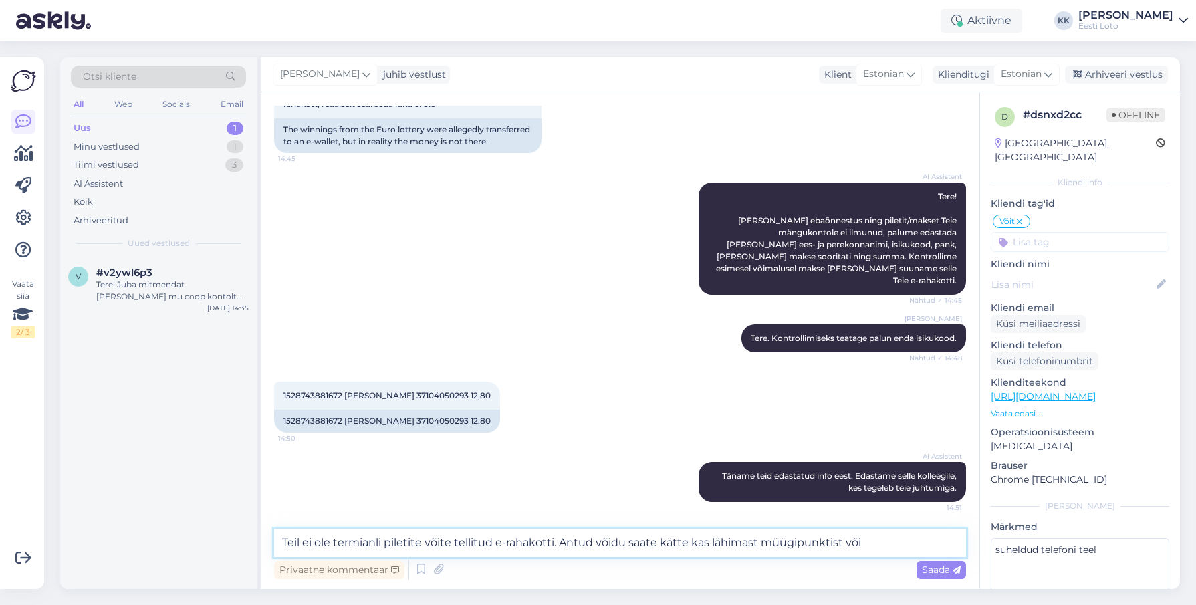
click at [711, 540] on textarea "Teil ei ole termianli piletite võite tellitud e-rahakotti. Antud võidu saate kä…" at bounding box center [620, 543] width 692 height 28
click at [846, 542] on textarea "Teil ei ole termianli piletite võite tellitud e-rahakotti. Antud võidu saate kä…" at bounding box center [620, 543] width 692 height 28
paste textarea "Kui soovite siiski võitu enda e-rahakotti saada, siis [MEDICAL_DATA][PERSON_NAM…"
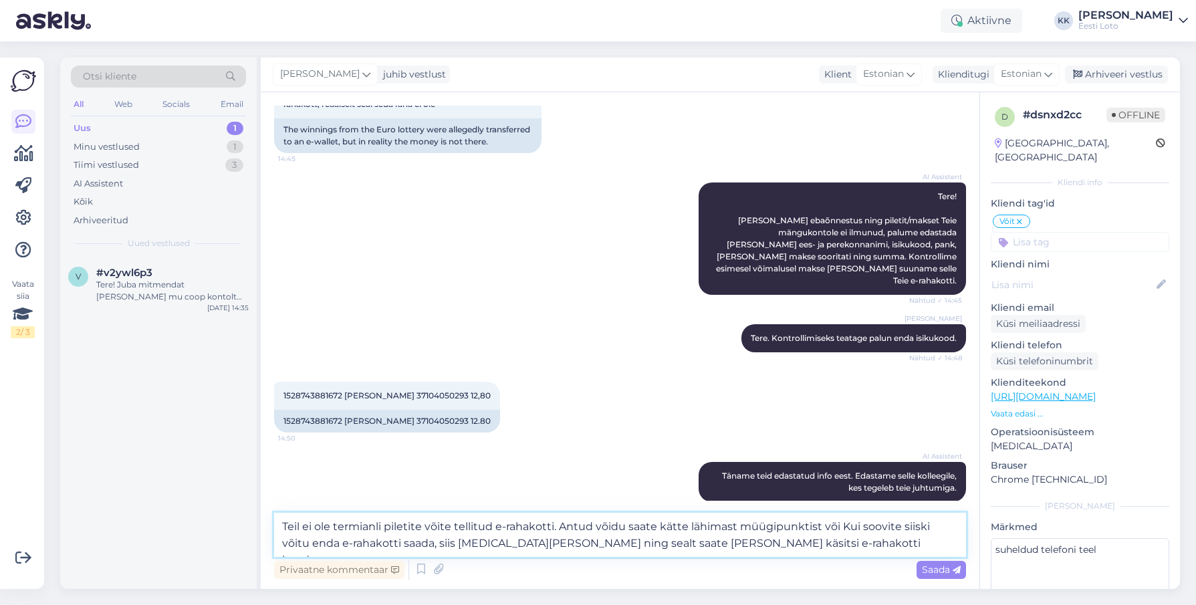
click at [846, 525] on textarea "Teil ei ole termianli piletite võite tellitud e-rahakotti. Antud võidu saate kä…" at bounding box center [620, 535] width 692 height 44
click at [797, 543] on textarea "Teil ei ole termianli piletite võite tellitud e-rahakotti. Antud võidu saate kä…" at bounding box center [620, 535] width 692 height 44
click at [369, 525] on textarea "Teil ei ole termianli piletite võite tellitud e-rahakotti. Antud võidu saate kä…" at bounding box center [620, 535] width 692 height 44
drag, startPoint x: 555, startPoint y: 525, endPoint x: 285, endPoint y: 528, distance: 269.4
click at [284, 528] on textarea "Teil ei ole terminali piletite võite tellitud e-rahakotti. Antud võidu saate kä…" at bounding box center [620, 535] width 692 height 44
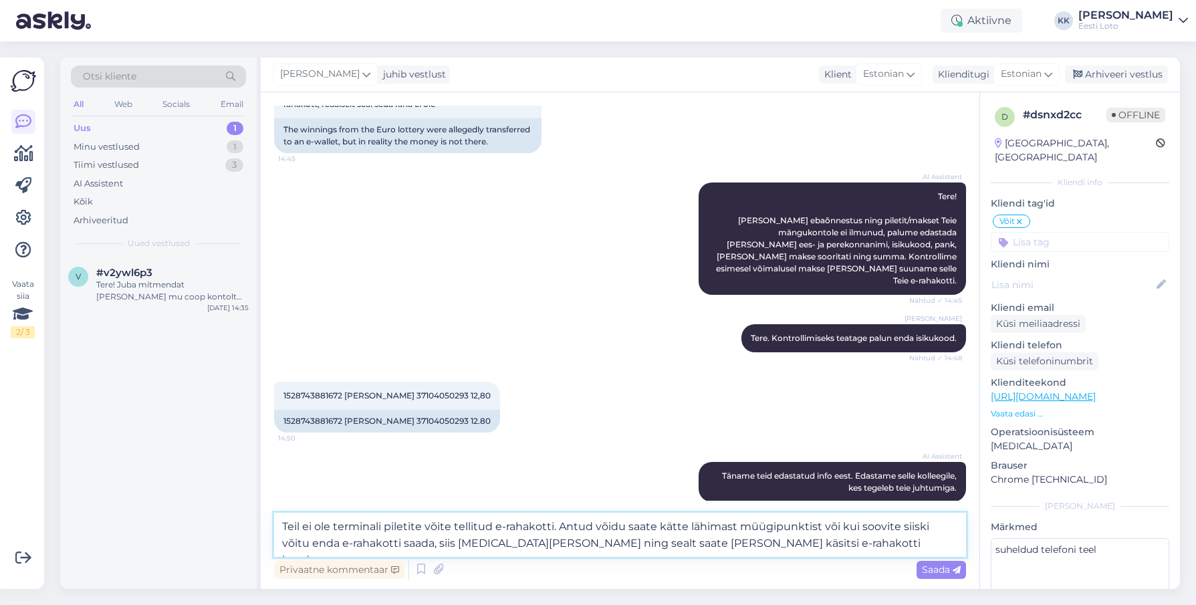
paste textarea "Meie andmetel ei ole Te enda mängukontol aktiveerinud valikut "Kanna terminalip…"
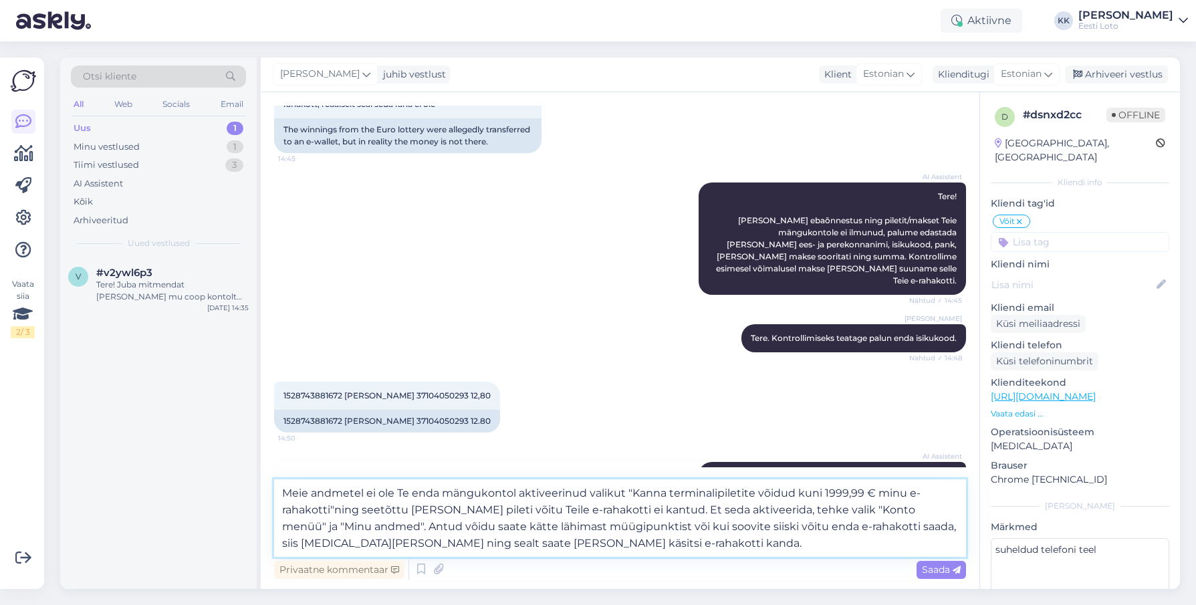
click at [333, 511] on textarea "Meie andmetel ei ole Te enda mängukontol aktiveerinud valikut "Kanna terminalip…" at bounding box center [620, 518] width 692 height 78
drag, startPoint x: 336, startPoint y: 527, endPoint x: 348, endPoint y: 525, distance: 12.9
click at [336, 527] on textarea "Meie andmetel ei ole Te enda mängukontol aktiveerinud valikut "Kanna terminalip…" at bounding box center [620, 518] width 692 height 78
click at [794, 542] on textarea "Meie andmetel ei ole Te enda mängukontol aktiveerinud valikut "Kanna terminalip…" at bounding box center [620, 518] width 692 height 78
drag, startPoint x: 631, startPoint y: 495, endPoint x: 861, endPoint y: 497, distance: 230.0
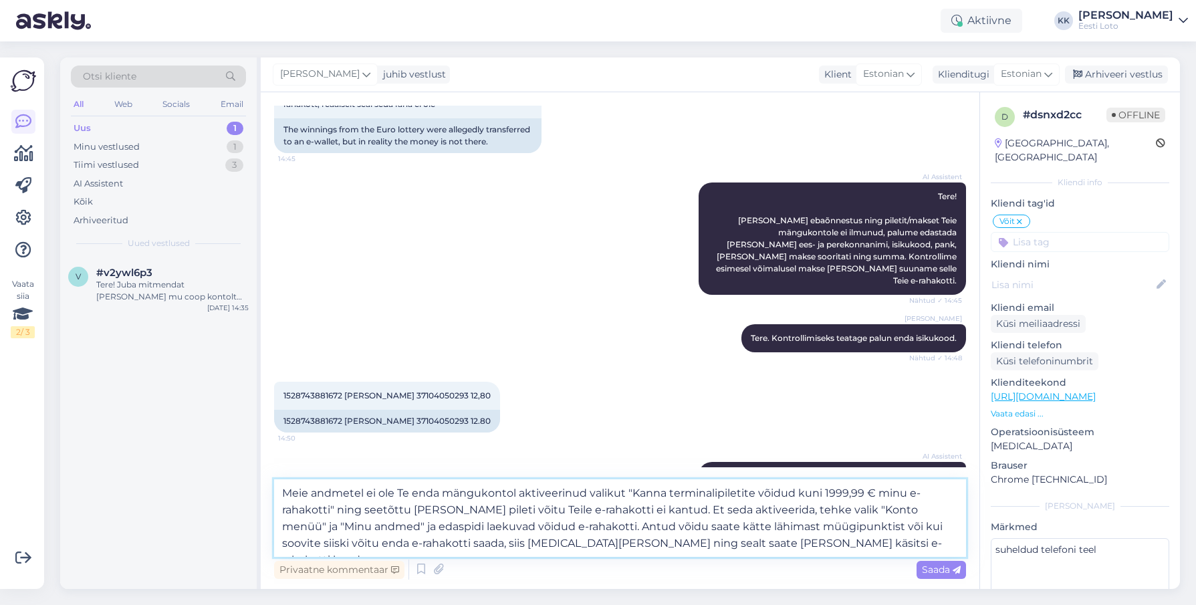
click at [864, 497] on textarea "Meie andmetel ei ole Te enda mängukontol aktiveerinud valikut "Kanna terminalip…" at bounding box center [620, 518] width 692 height 78
click at [657, 509] on textarea "Meie andmetel ei ole Te enda mängukontol aktiveerinud valikut "Kanna terminalip…" at bounding box center [620, 518] width 692 height 78
drag, startPoint x: 335, startPoint y: 525, endPoint x: 349, endPoint y: 525, distance: 14.1
click at [335, 525] on textarea "Meie andmetel ei ole Te enda mängukontol aktiveerinud valikut "Kanna terminalip…" at bounding box center [620, 518] width 692 height 78
paste textarea "tehke linnuke valiku juures Kanna terminalipiletite võidud kuni 1999,99 € minu …"
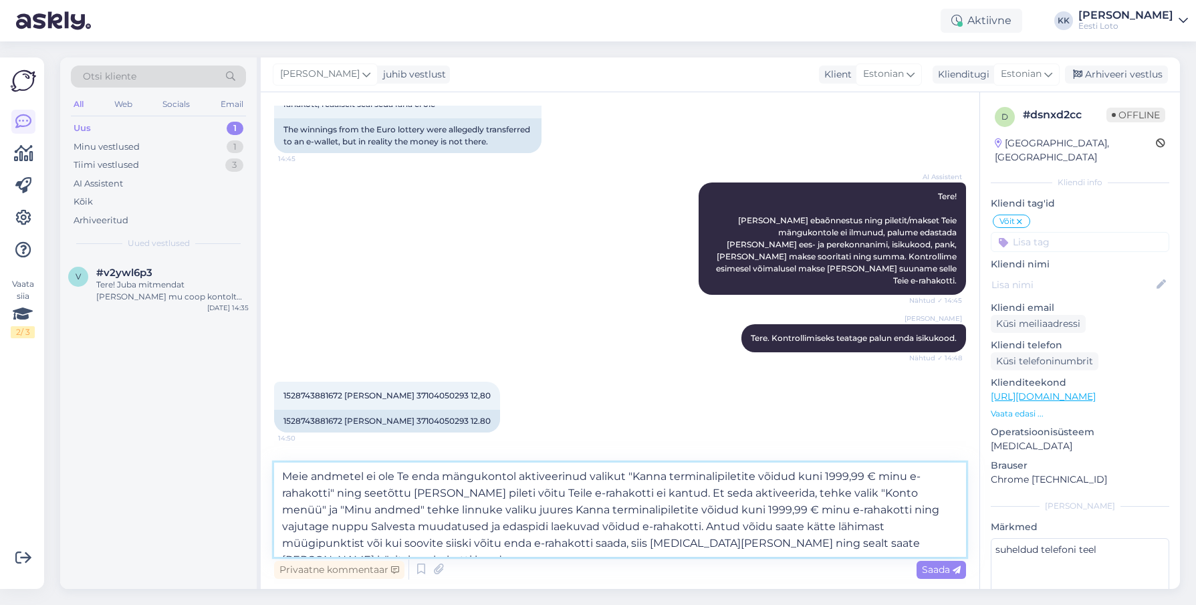
click at [482, 508] on textarea "Meie andmetel ei ole Te enda mängukontol aktiveerinud valikut "Kanna terminalip…" at bounding box center [620, 510] width 692 height 94
click at [821, 509] on textarea "Meie andmetel ei ole Te enda mängukontol aktiveerinud valikut "Kanna terminalip…" at bounding box center [620, 510] width 692 height 94
drag, startPoint x: 550, startPoint y: 542, endPoint x: 783, endPoint y: 540, distance: 233.3
click at [790, 539] on textarea "Meie andmetel ei ole Te enda mängukontol aktiveerinud valikut "Kanna terminalip…" at bounding box center [620, 510] width 692 height 94
paste textarea "klikkige pileti numbri [PERSON_NAME]. Avanevas vaates vajutage nupule [PERSON_N…"
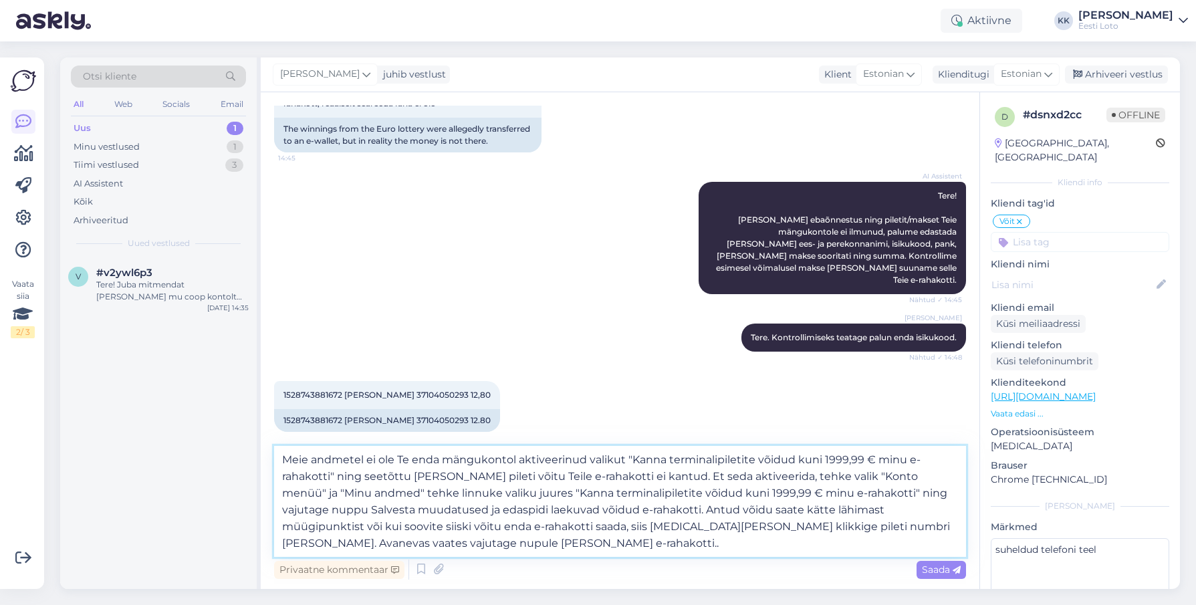
scroll to position [100, 0]
click at [334, 493] on textarea "Meie andmetel ei ole Te enda mängukontol aktiveerinud valikut "Kanna terminalip…" at bounding box center [620, 501] width 692 height 111
click at [547, 527] on textarea "Meie andmetel ei ole Te enda mängukontol aktiveerinud valikut "Kanna terminalip…" at bounding box center [620, 501] width 692 height 111
click at [393, 544] on textarea "Meie andmetel ei ole Te enda mängukontol aktiveerinud valikut "Kanna terminalip…" at bounding box center [620, 501] width 692 height 111
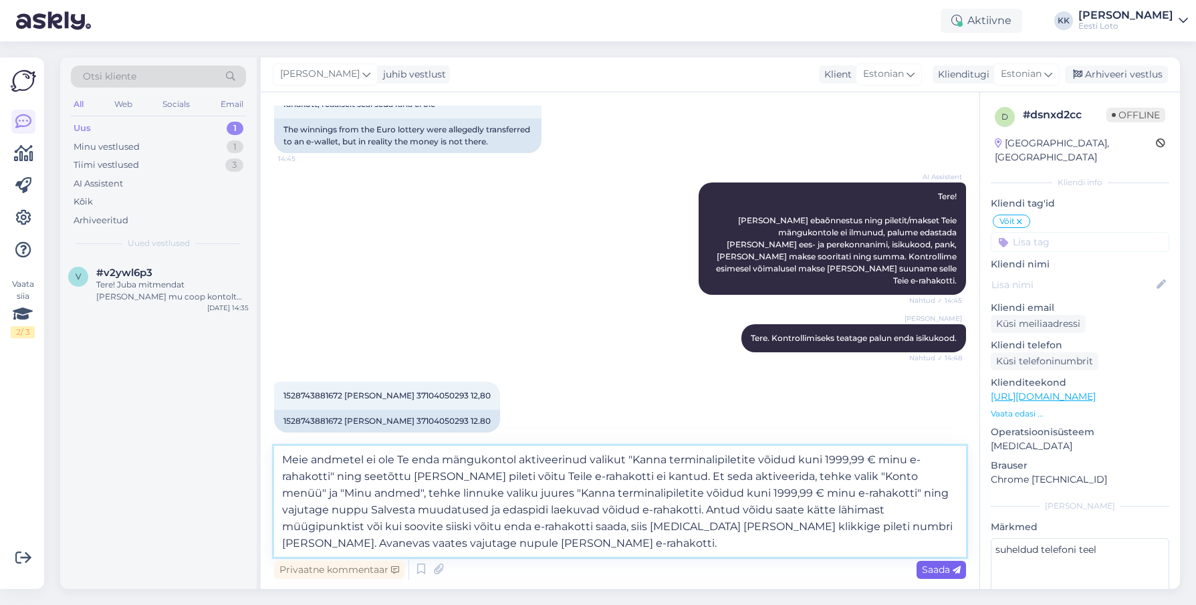
type textarea "Meie andmetel ei ole Te enda mängukontol aktiveerinud valikut "Kanna terminalip…"
click at [938, 570] on span "Saada" at bounding box center [941, 570] width 39 height 12
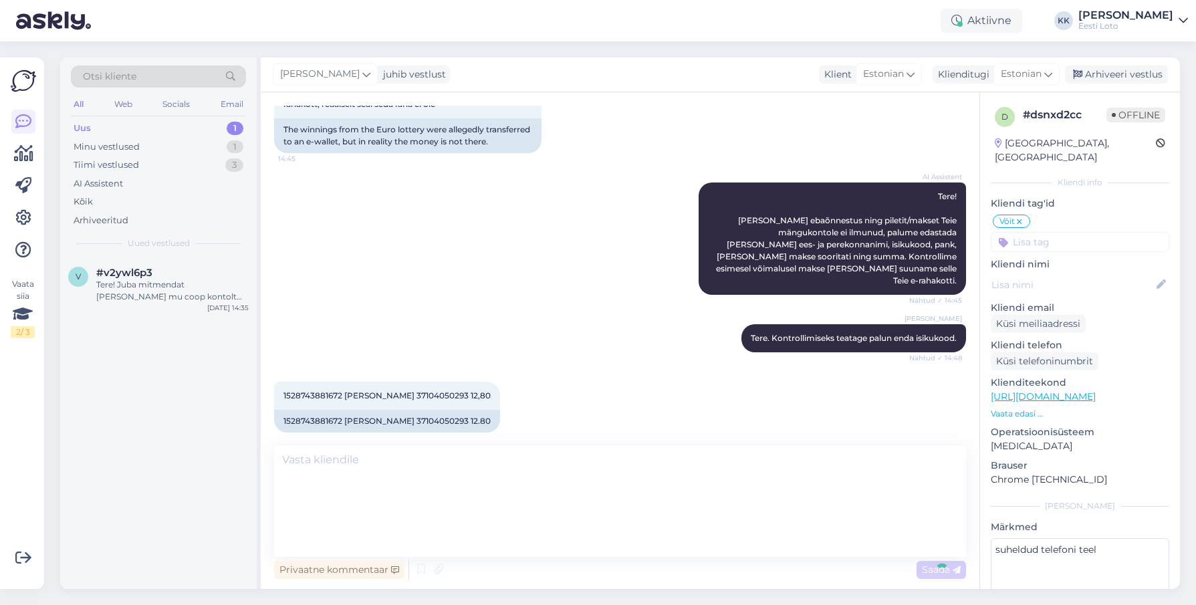
scroll to position [288, 0]
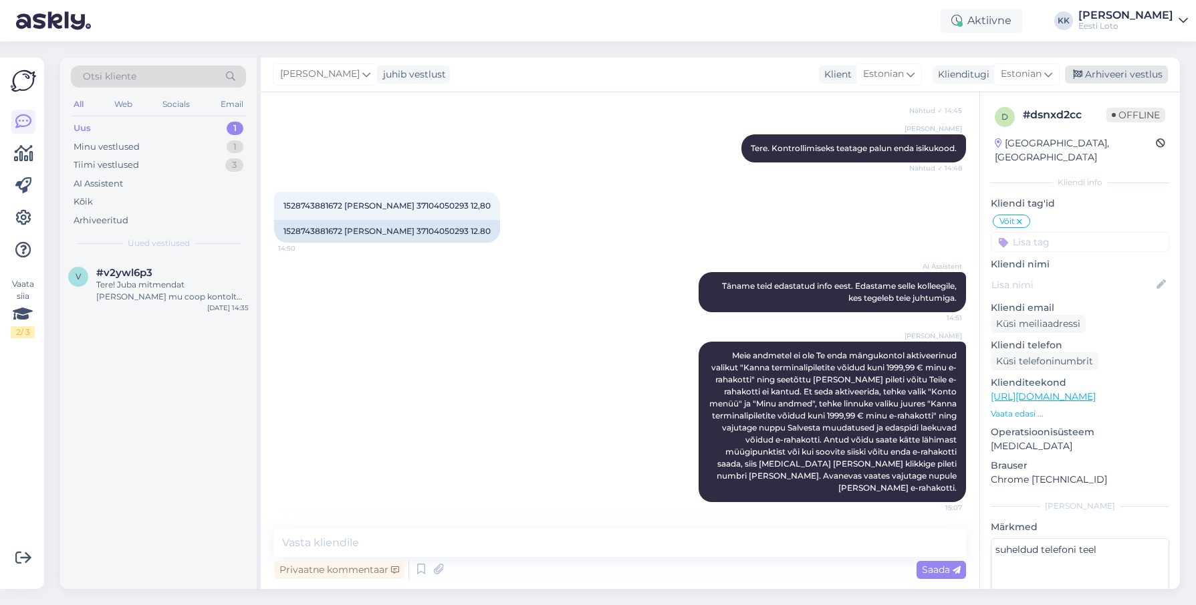
drag, startPoint x: 1106, startPoint y: 75, endPoint x: 1084, endPoint y: 74, distance: 22.1
click at [1106, 75] on div "Arhiveeri vestlus" at bounding box center [1116, 75] width 103 height 18
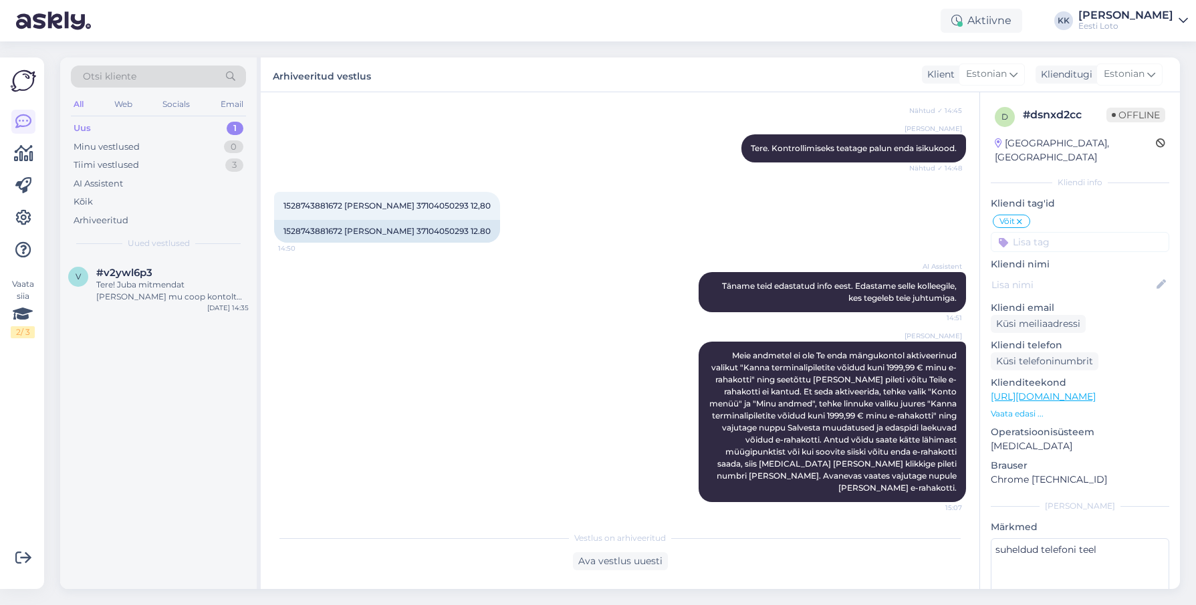
click at [136, 126] on div "Uus 1" at bounding box center [158, 128] width 175 height 19
click at [182, 294] on div "Tere! Juba mitmendat [PERSON_NAME] mu coop kontolt topelt raha. Kandsin 5 eurot…" at bounding box center [172, 291] width 152 height 24
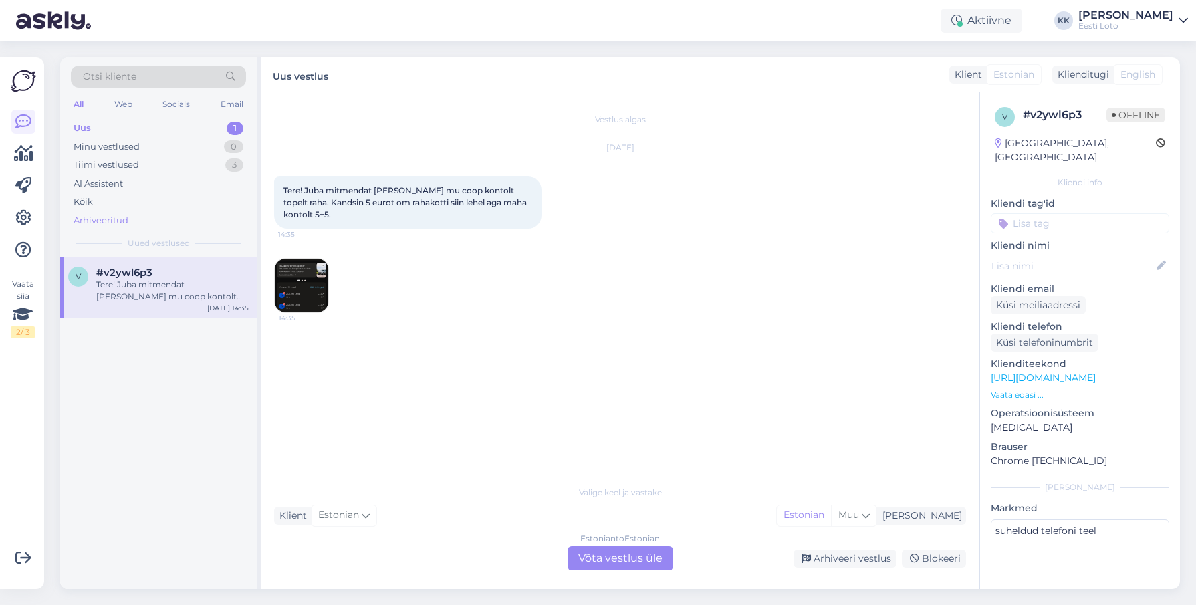
click at [111, 217] on div "Arhiveeritud" at bounding box center [101, 220] width 55 height 13
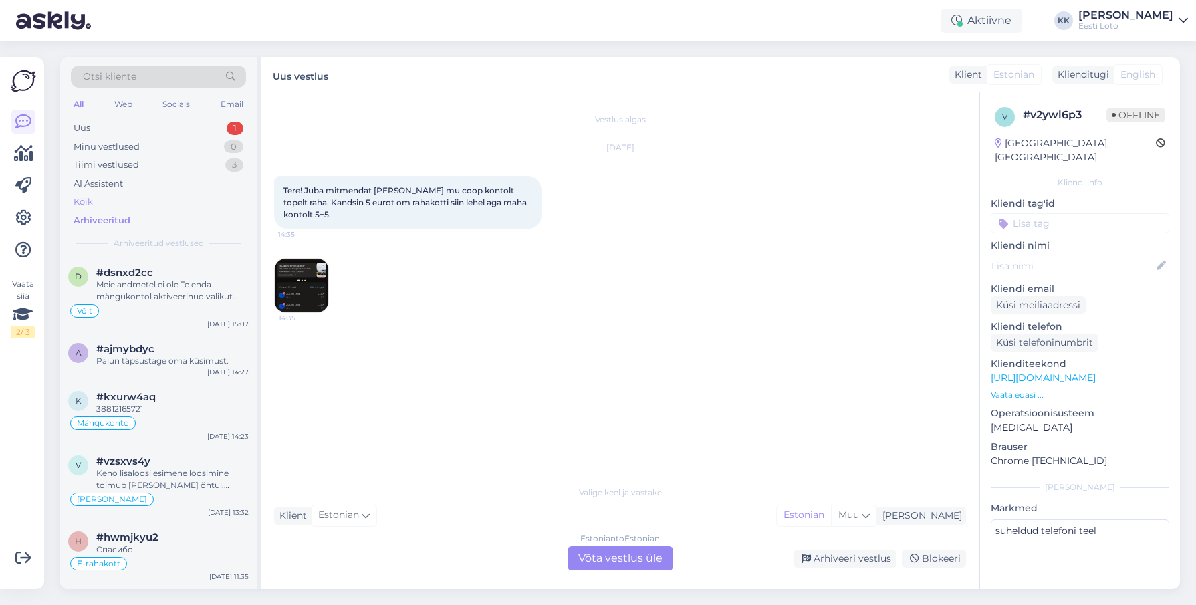
click at [114, 199] on div "Kõik" at bounding box center [158, 202] width 175 height 19
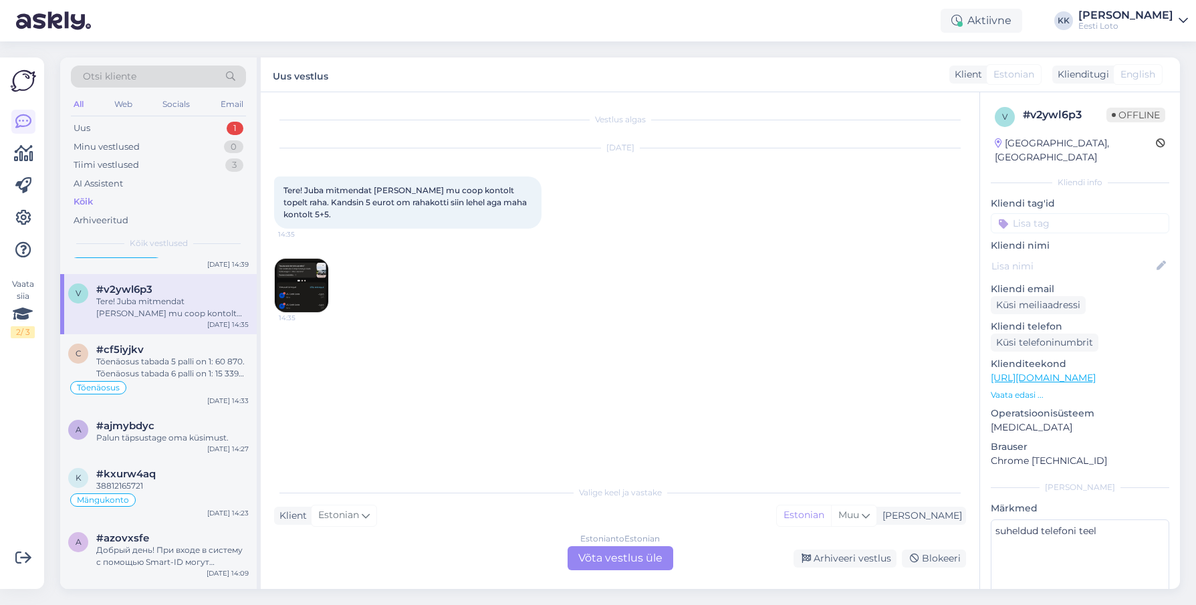
scroll to position [205, 0]
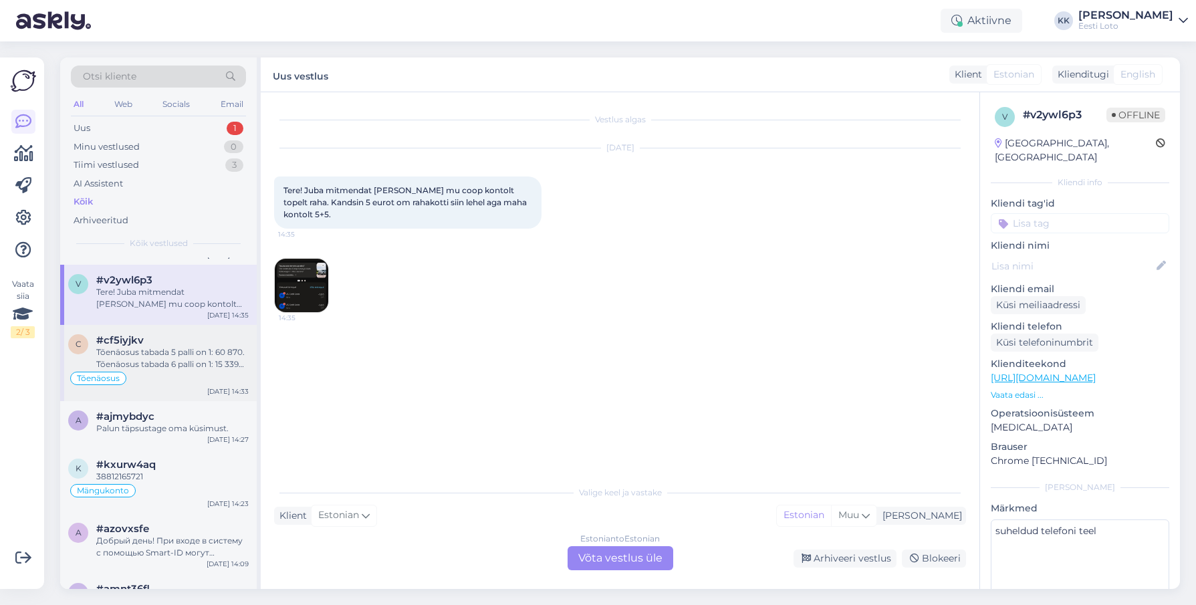
click at [163, 352] on div "Tõenäosus tabada 5 palli on 1: 60 870. Tõenäosus tabada 6 palli on 1: 15 339 39…" at bounding box center [172, 358] width 152 height 24
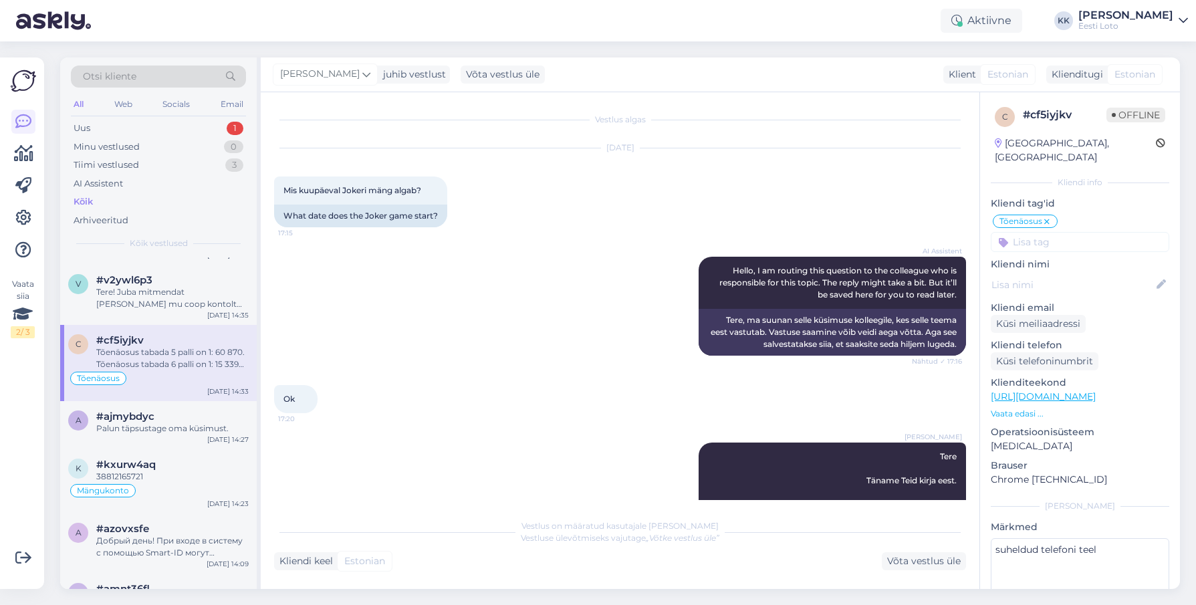
scroll to position [936, 0]
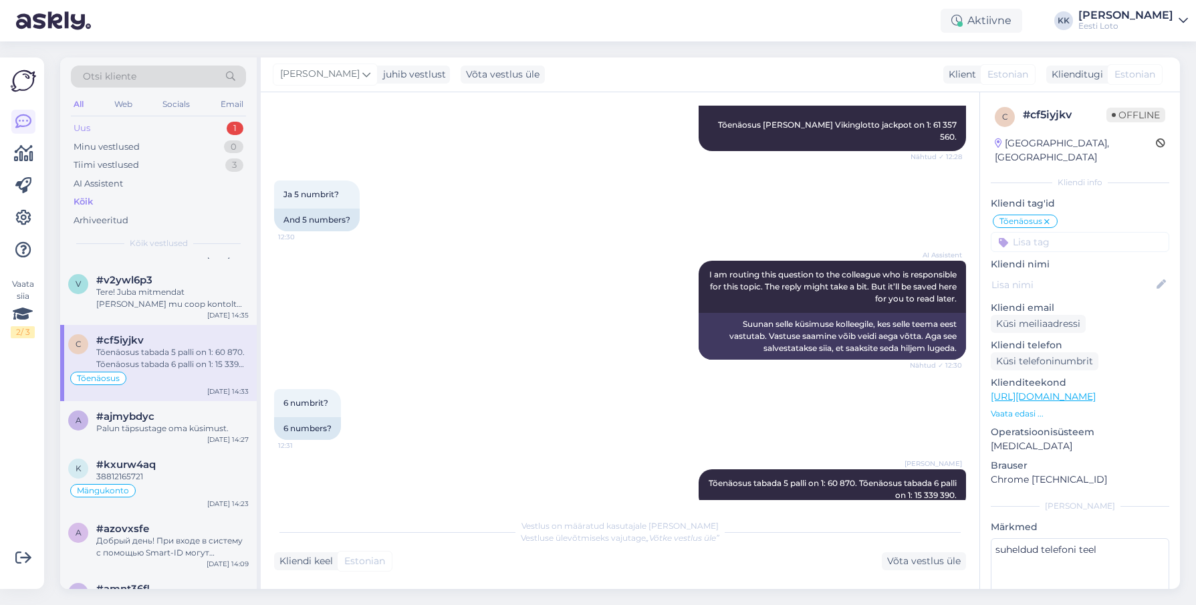
click at [90, 128] on div "Uus" at bounding box center [82, 128] width 17 height 13
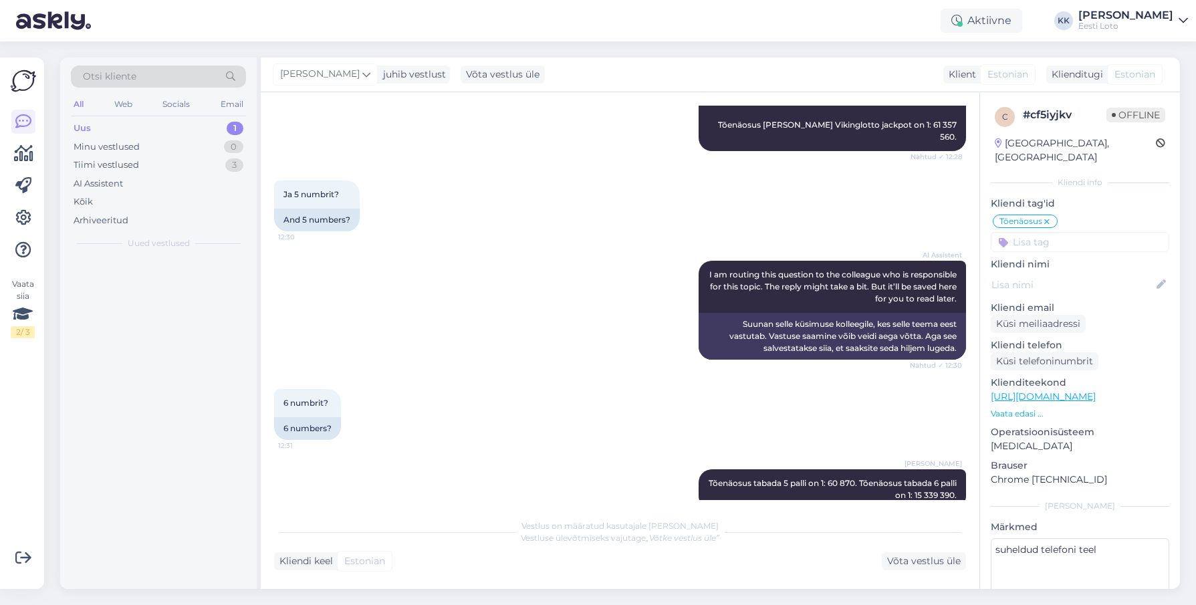
scroll to position [0, 0]
